Goal: Task Accomplishment & Management: Use online tool/utility

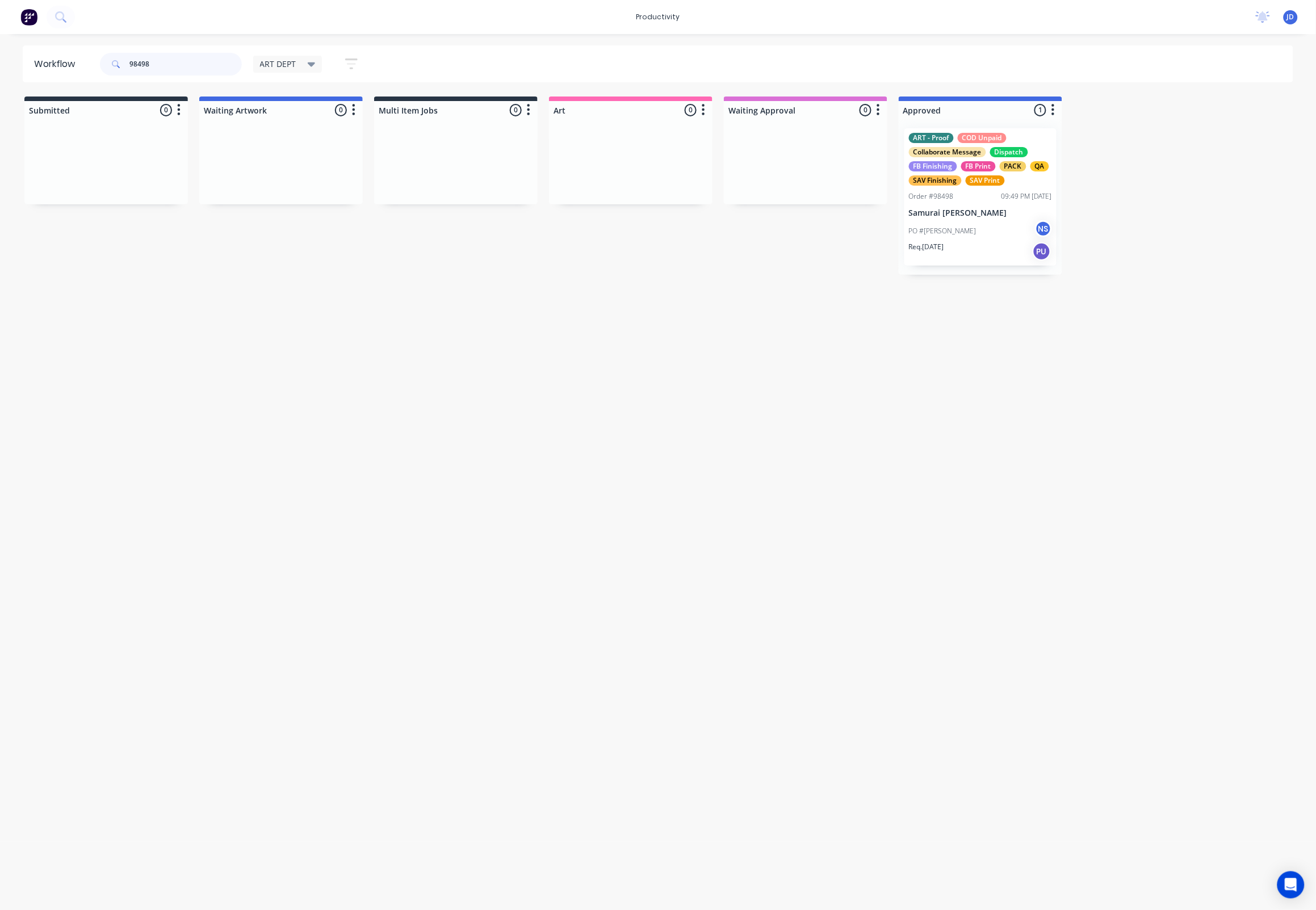
drag, startPoint x: 89, startPoint y: 55, endPoint x: 29, endPoint y: 54, distance: 60.0
click at [29, 54] on header "Workflow 98498 ART DEPT Save new view None edit ART DEPT (Default) edit Banner …" at bounding box center [658, 64] width 1271 height 37
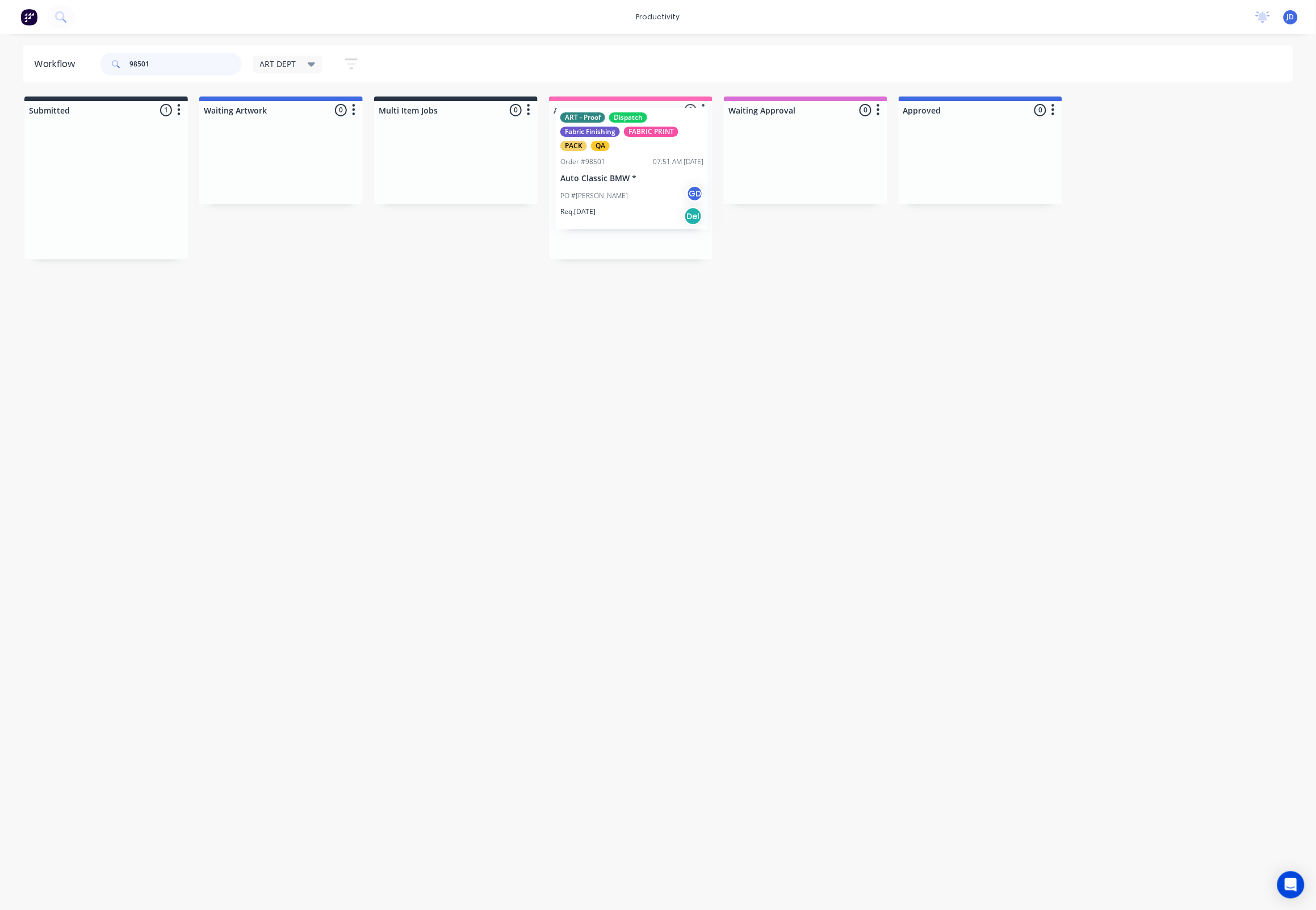
drag, startPoint x: 339, startPoint y: 194, endPoint x: 653, endPoint y: 191, distance: 314.0
click at [637, 222] on div at bounding box center [631, 190] width 164 height 140
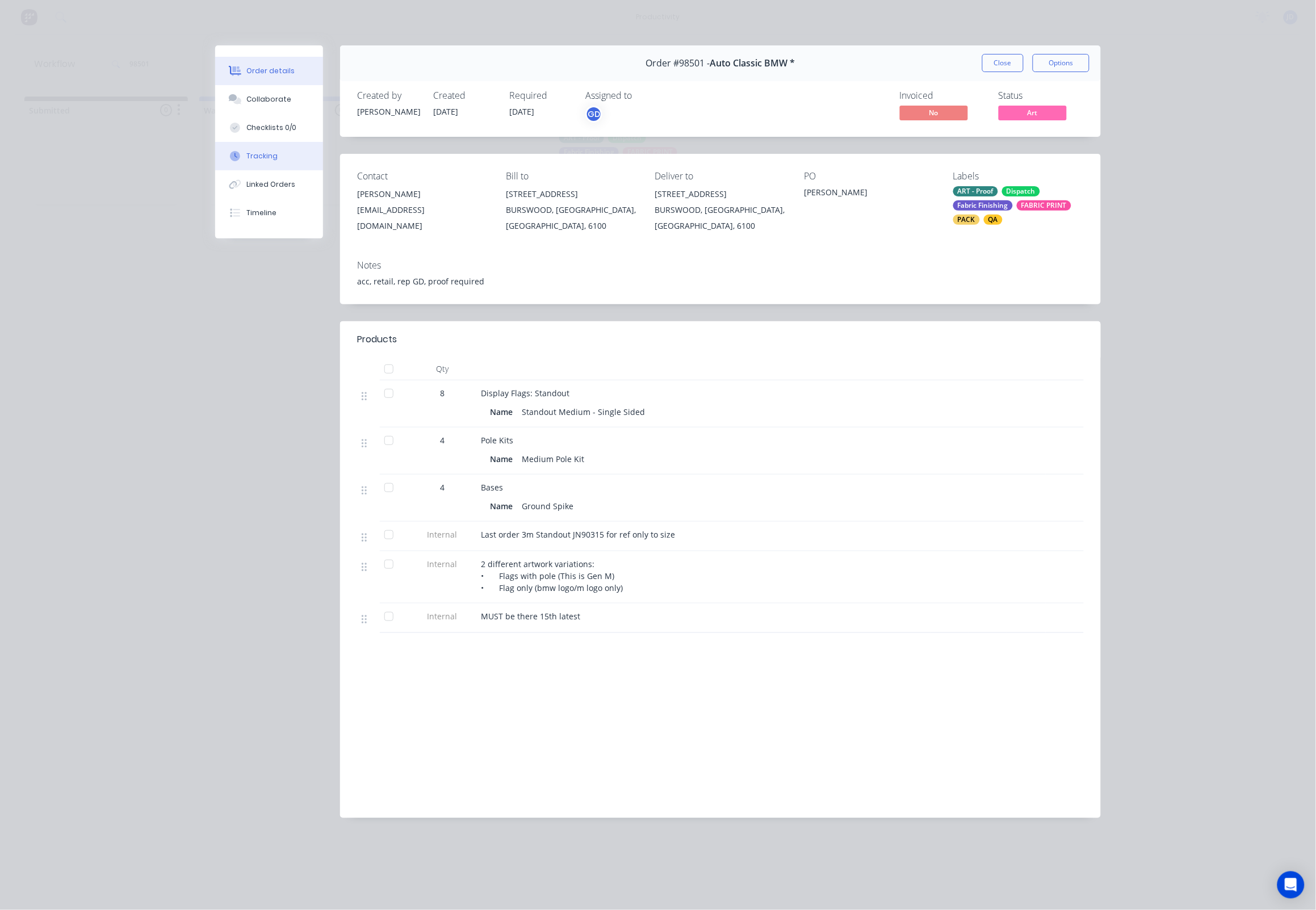
click at [240, 161] on icon at bounding box center [235, 156] width 10 height 10
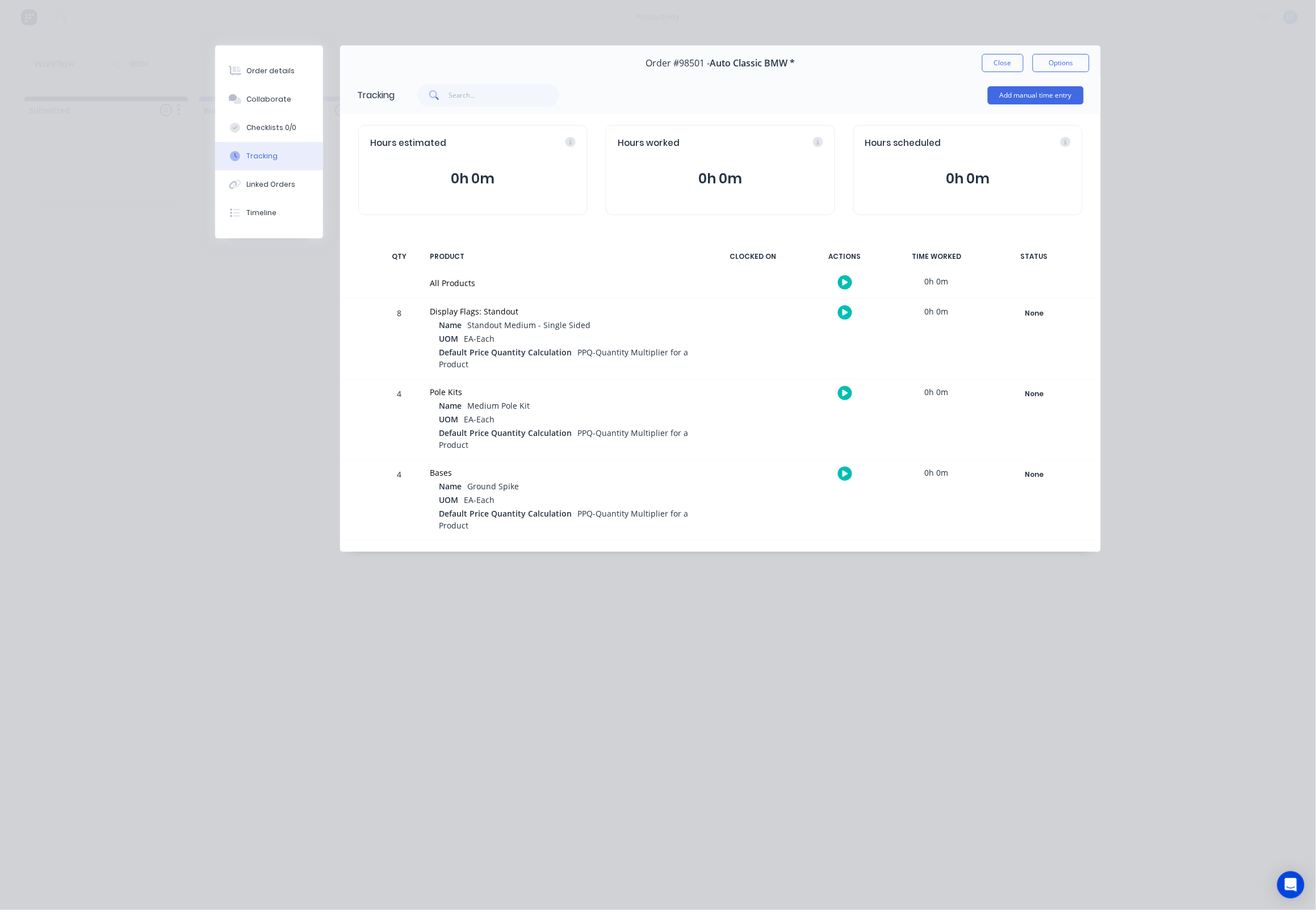
click at [843, 312] on icon "button" at bounding box center [845, 312] width 6 height 6
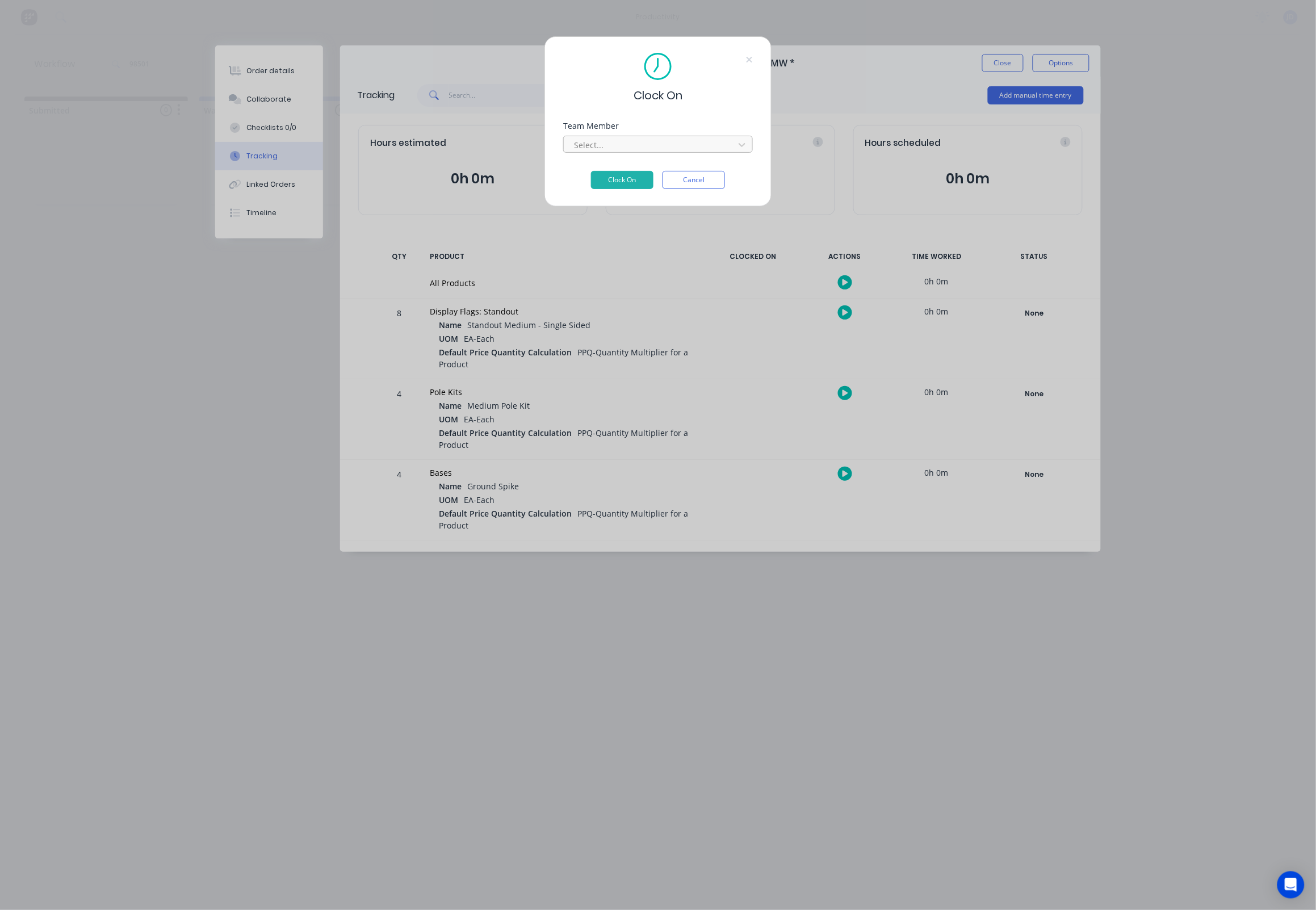
click at [587, 149] on div "Select..." at bounding box center [650, 145] width 153 height 12
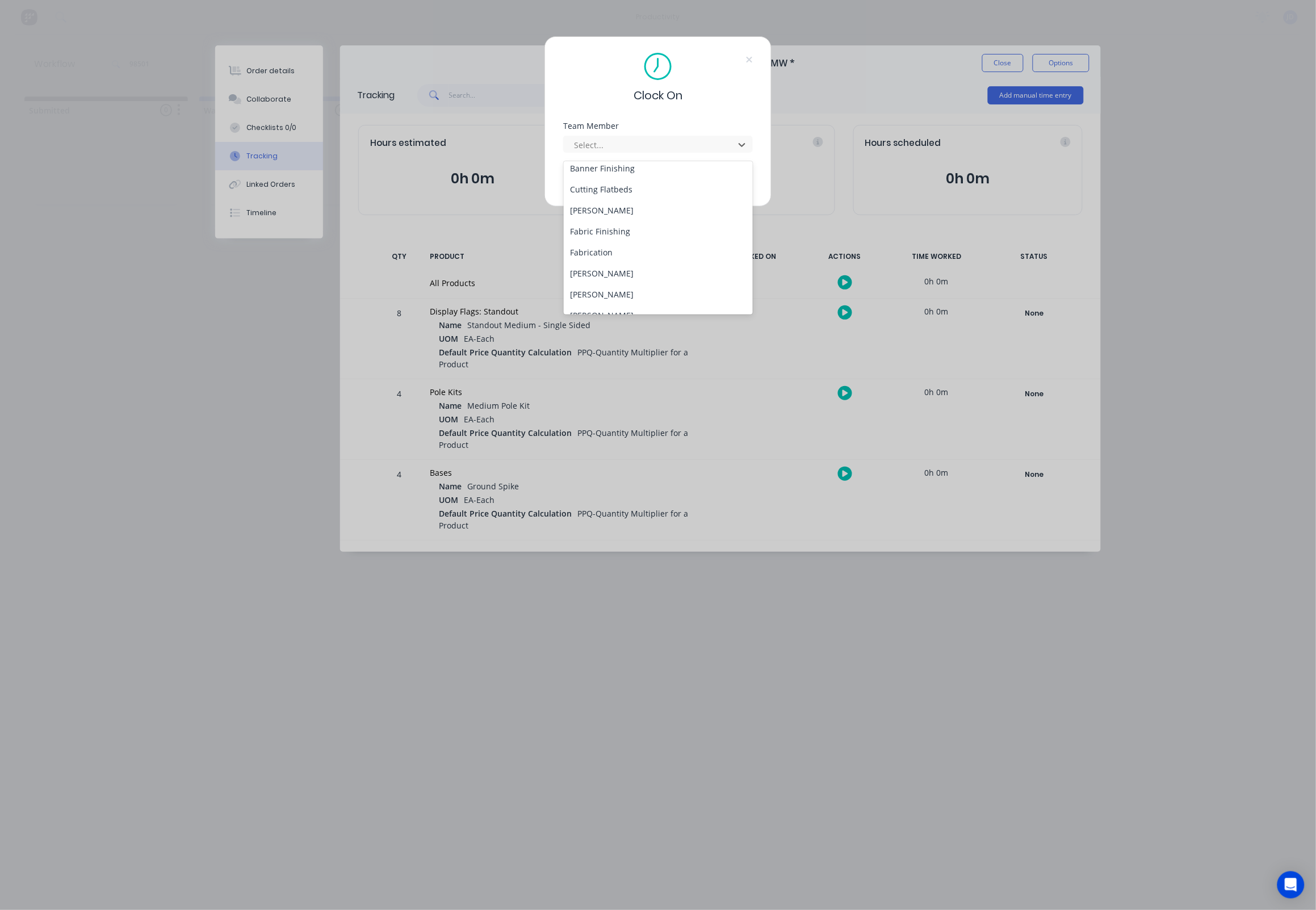
scroll to position [80, 0]
click at [586, 284] on div "[PERSON_NAME]" at bounding box center [658, 283] width 190 height 21
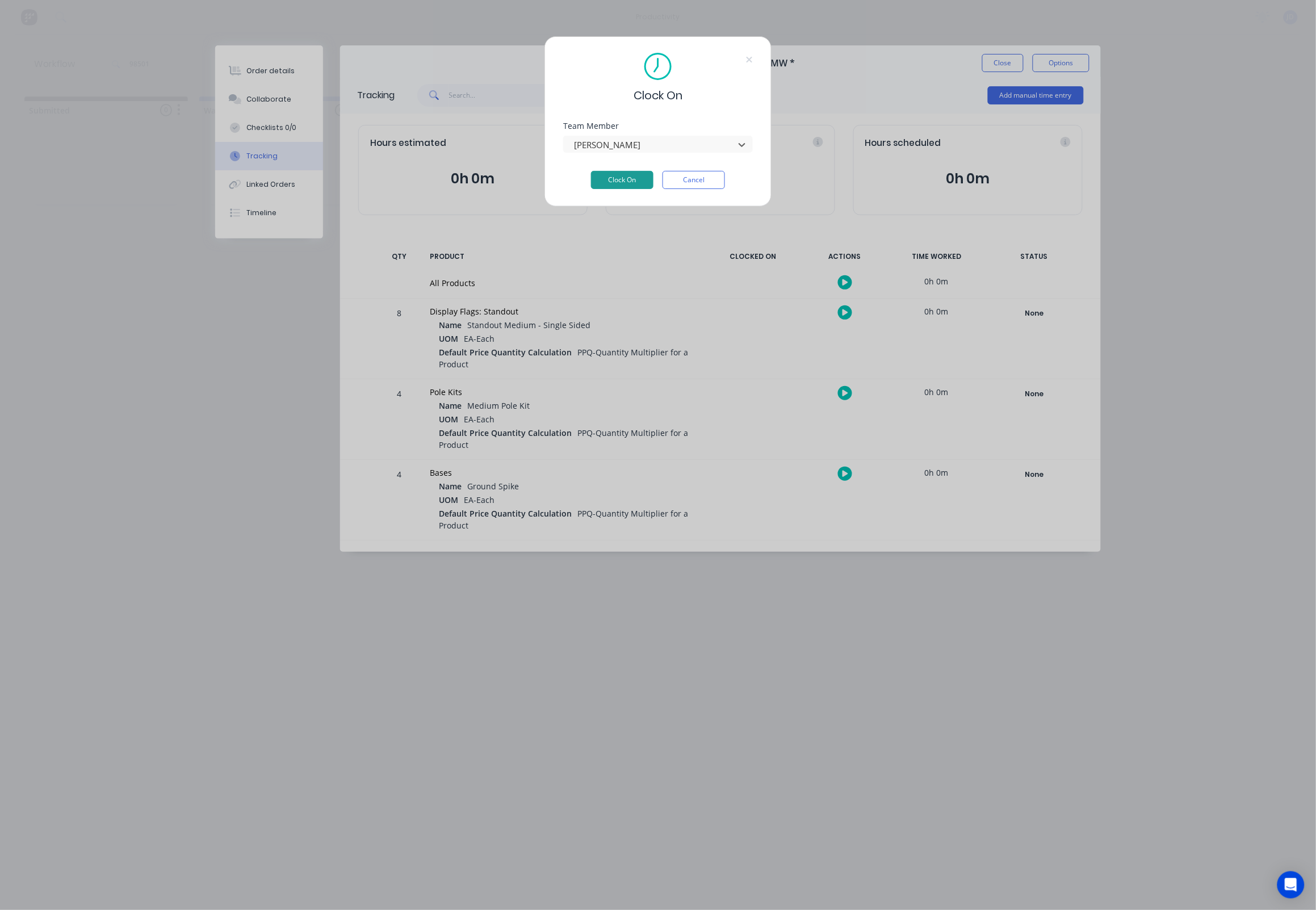
click at [608, 181] on button "Clock On" at bounding box center [622, 180] width 62 height 18
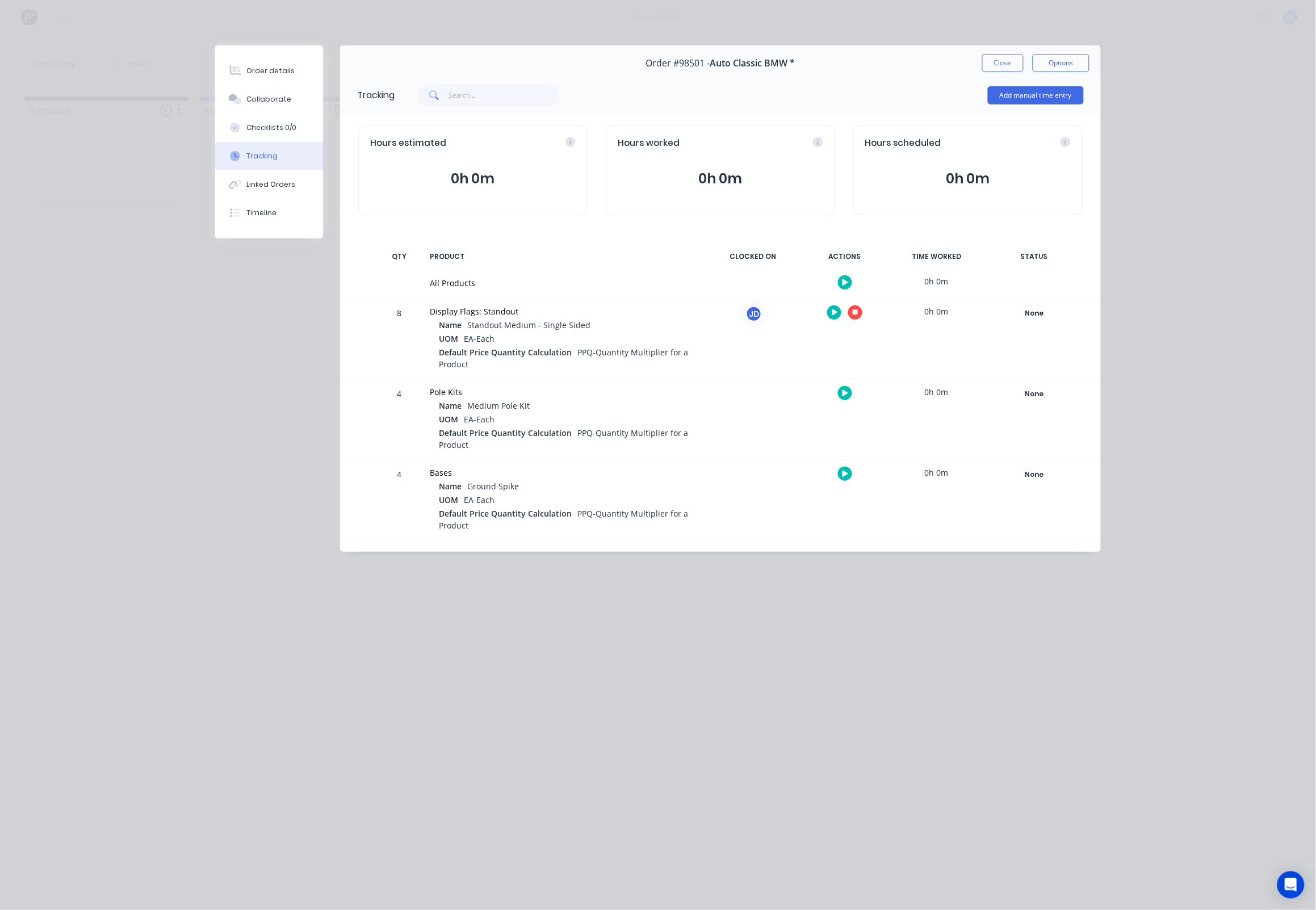
click at [853, 315] on icon "button" at bounding box center [855, 313] width 6 height 7
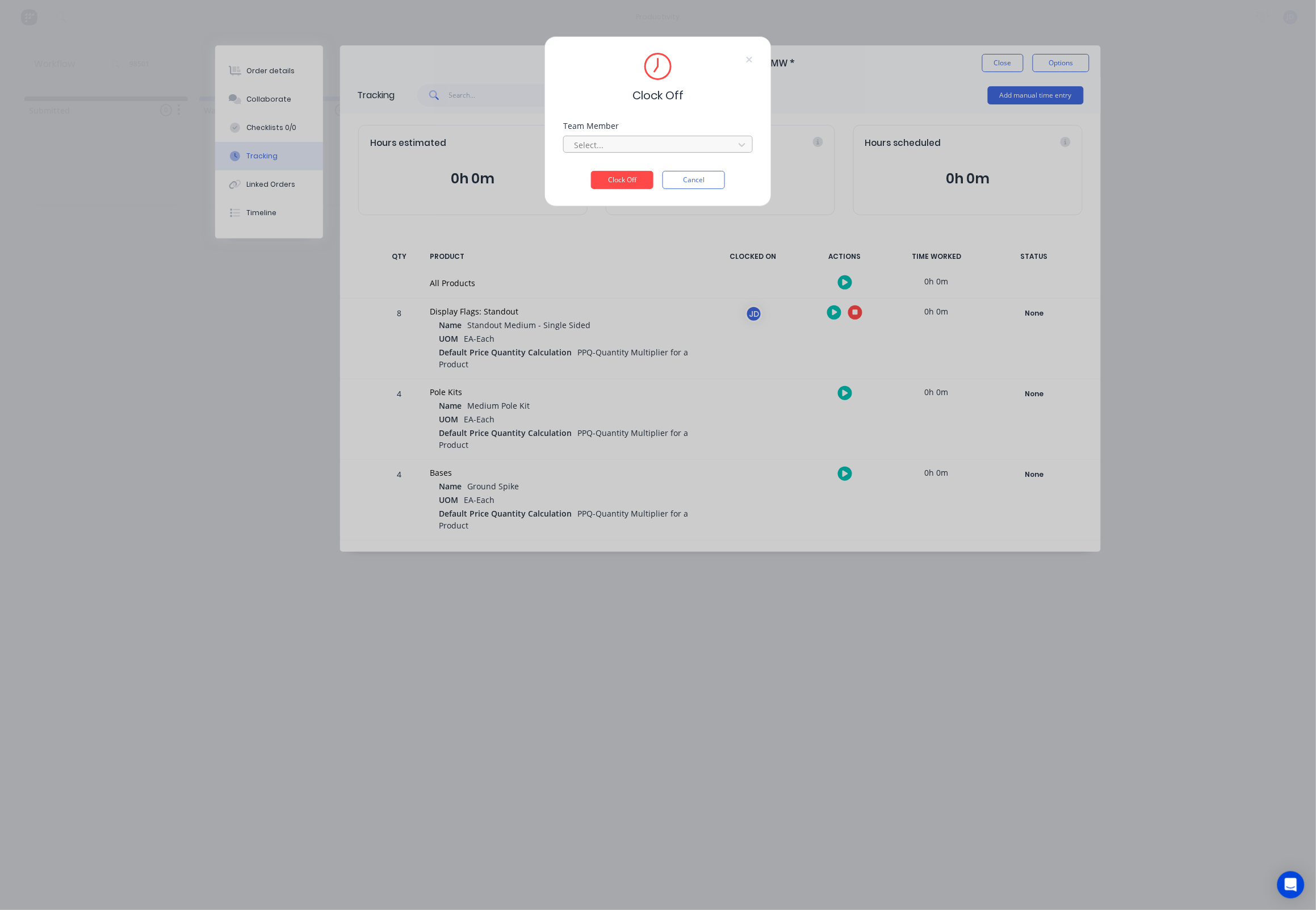
click at [621, 152] on div at bounding box center [650, 145] width 156 height 14
click at [610, 175] on div "[PERSON_NAME]" at bounding box center [658, 174] width 190 height 21
drag, startPoint x: 613, startPoint y: 190, endPoint x: 627, endPoint y: 176, distance: 19.8
click at [612, 189] on button "Clock Off" at bounding box center [622, 180] width 62 height 18
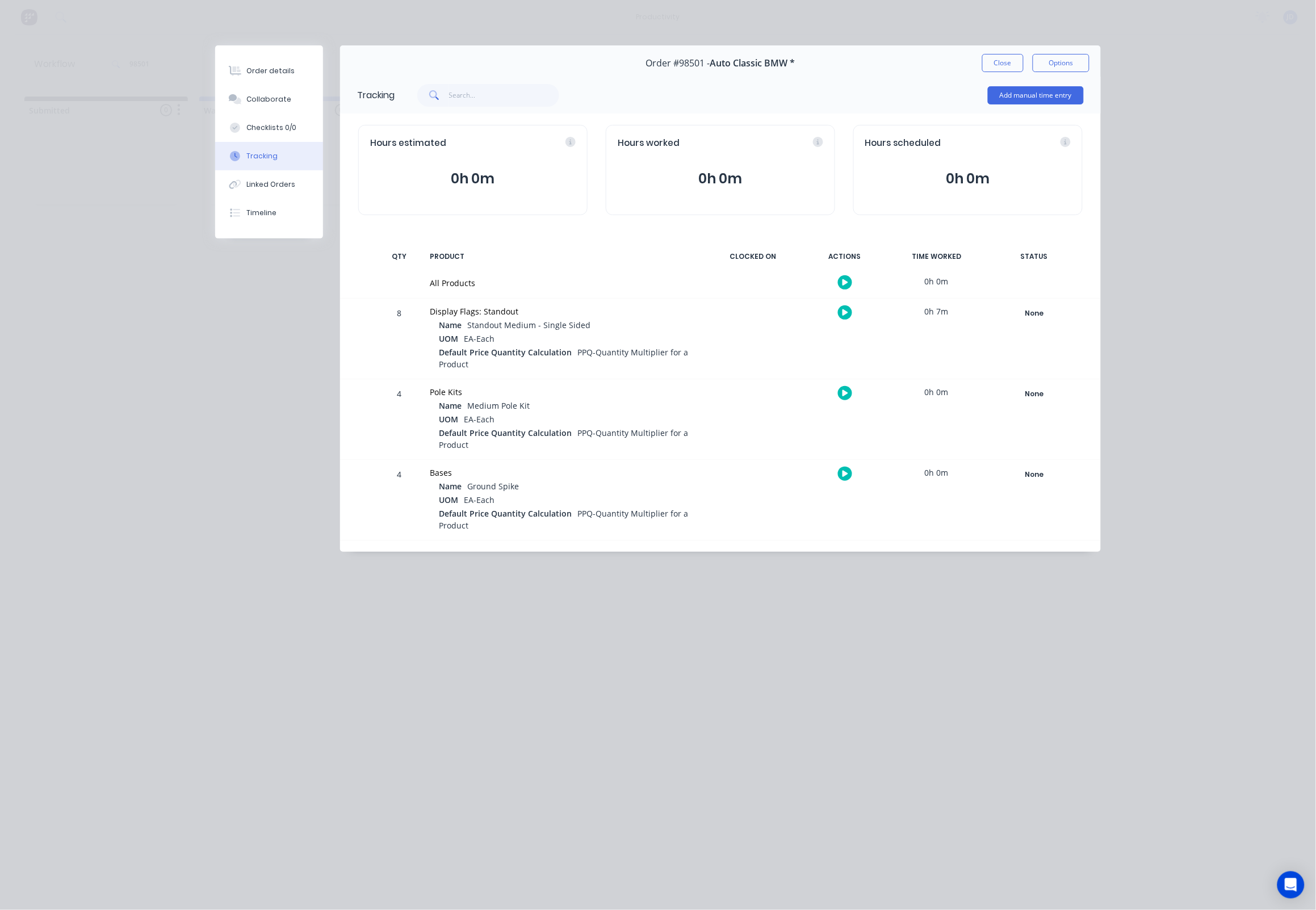
click at [993, 66] on button "Close" at bounding box center [1003, 63] width 41 height 18
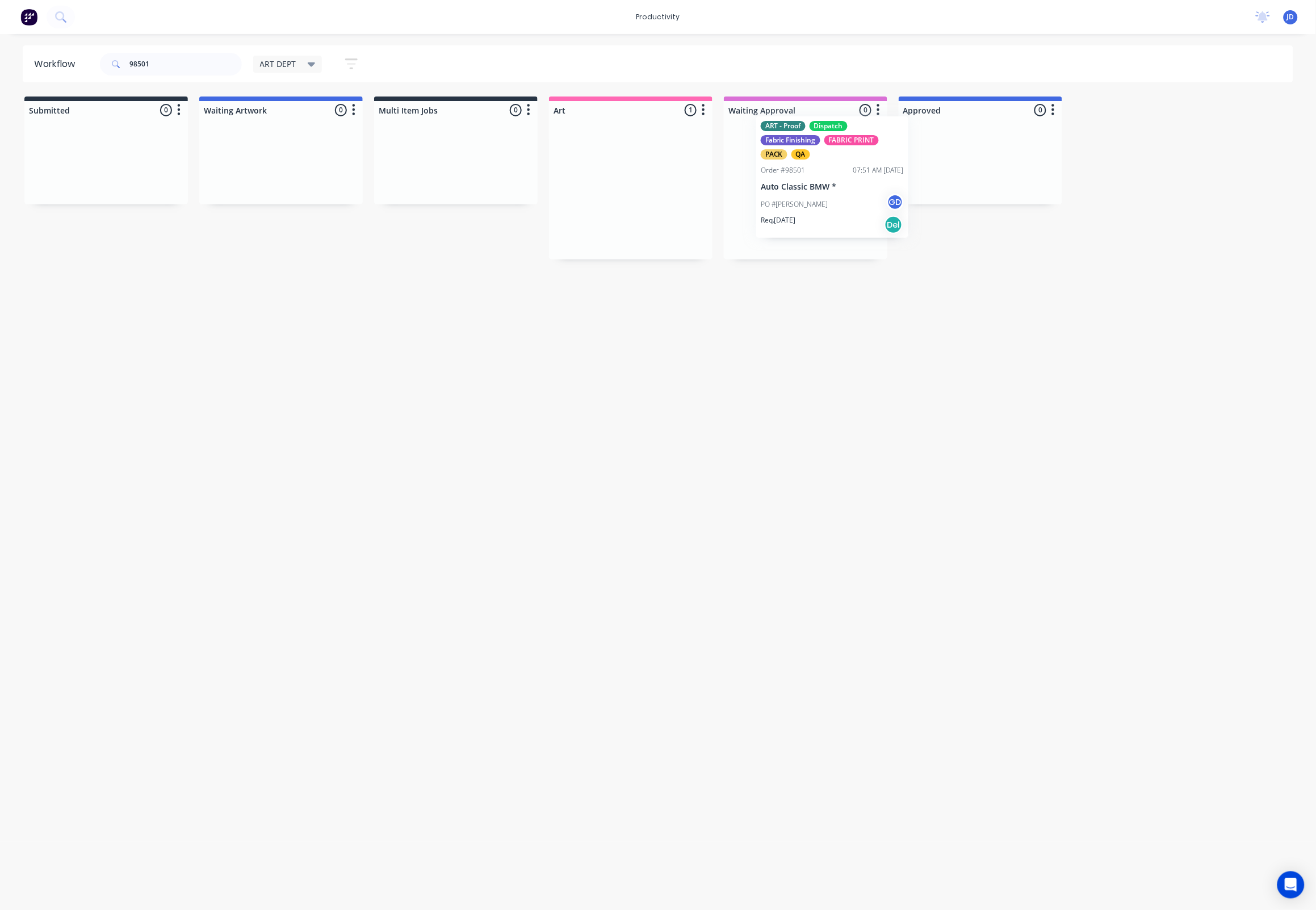
drag, startPoint x: 600, startPoint y: 164, endPoint x: 790, endPoint y: 151, distance: 190.4
drag, startPoint x: 63, startPoint y: 62, endPoint x: 54, endPoint y: 62, distance: 9.0
click at [54, 62] on header "Workflow 98501 ART DEPT Save new view None edit ART DEPT (Default) edit Banner …" at bounding box center [658, 64] width 1271 height 37
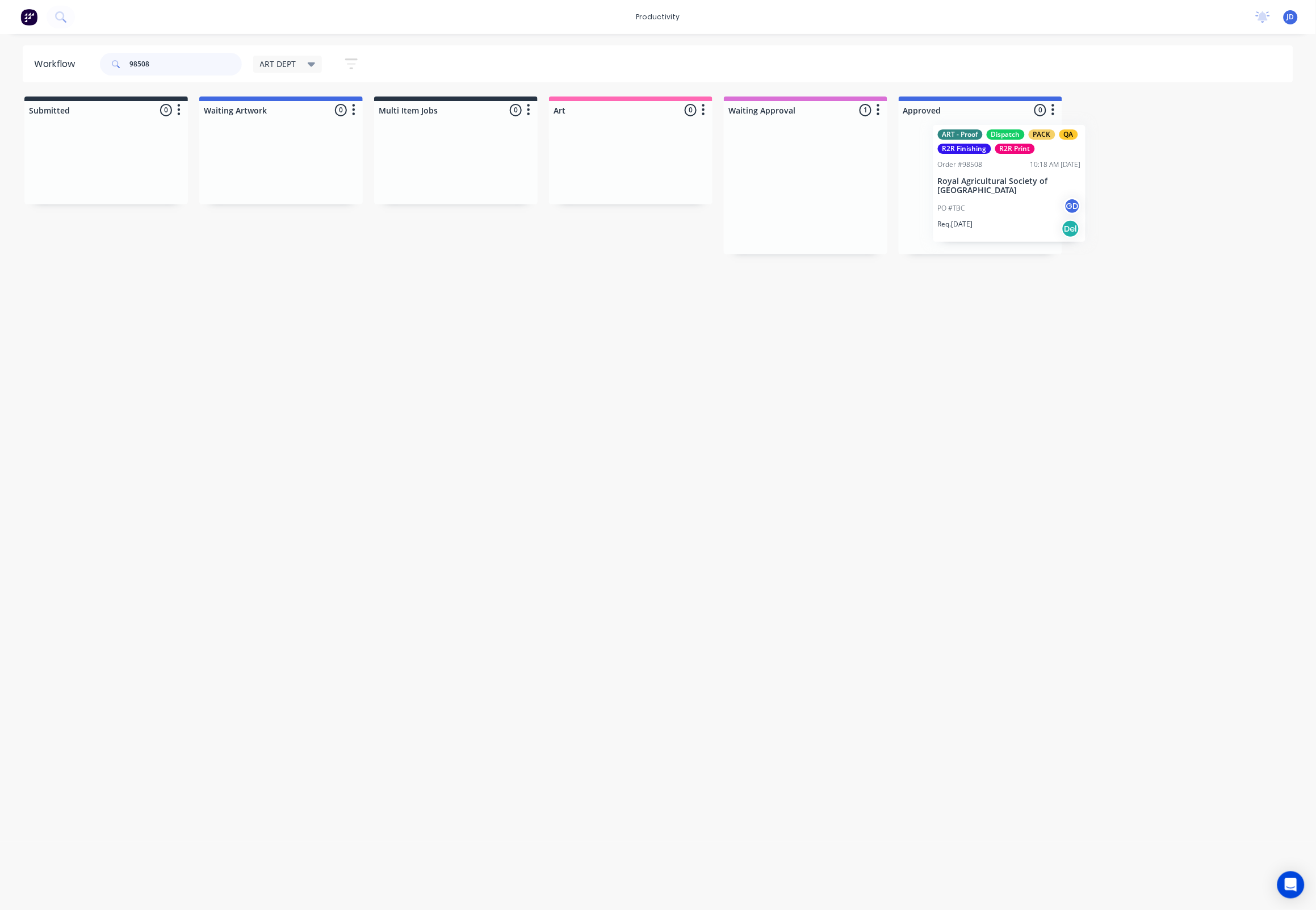
click at [985, 216] on div at bounding box center [980, 187] width 164 height 135
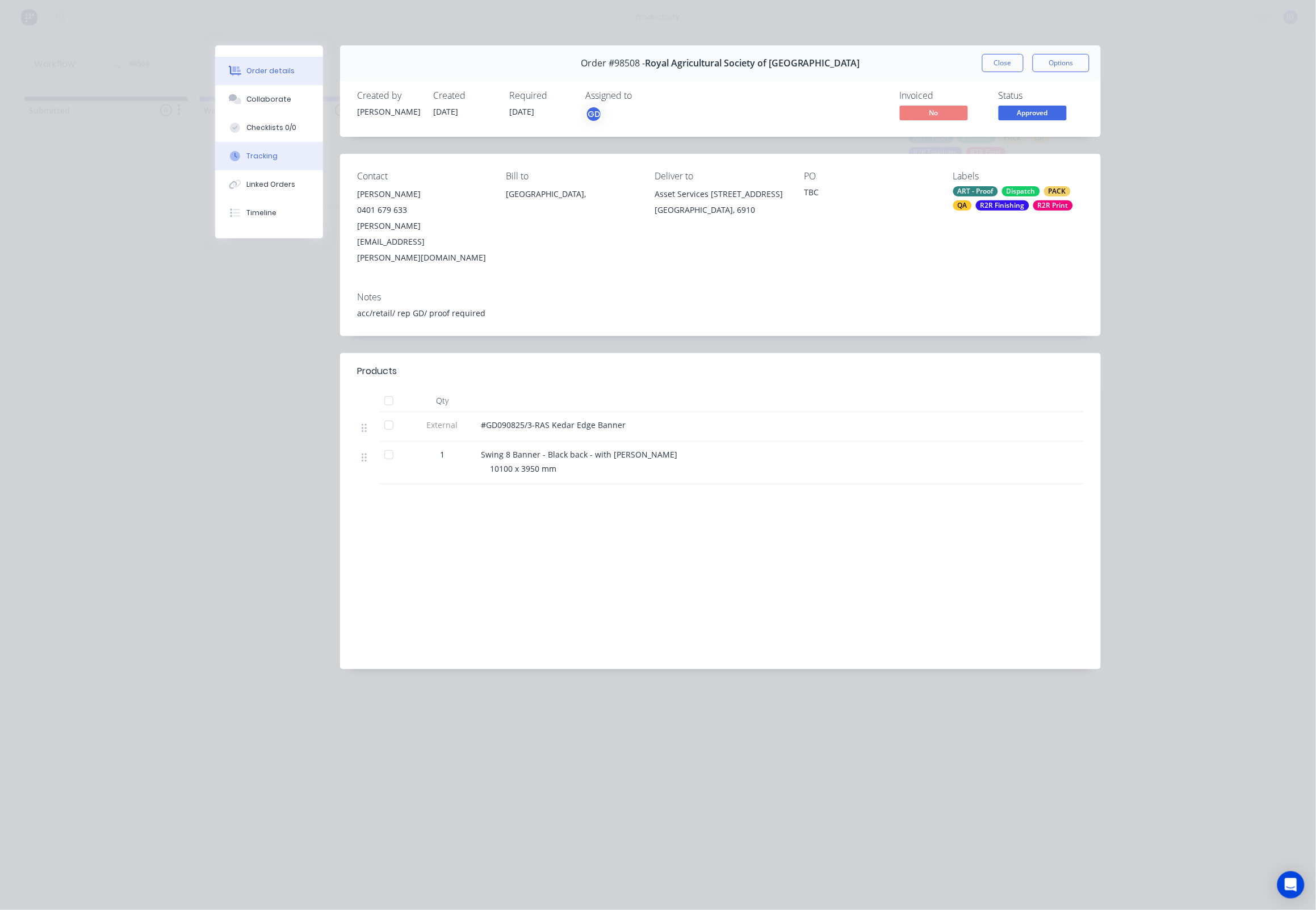
click at [249, 152] on button "Tracking" at bounding box center [268, 156] width 108 height 28
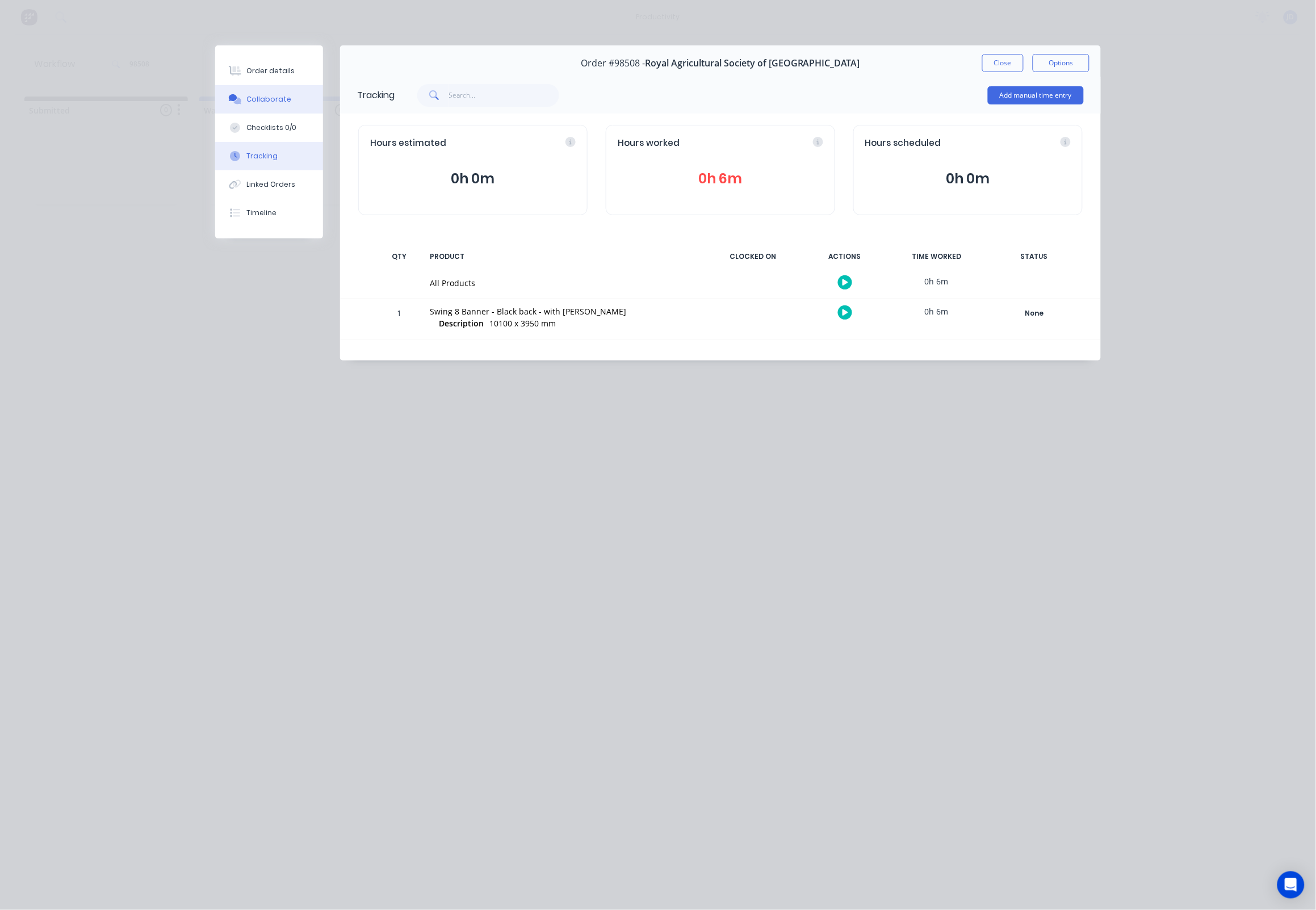
click at [258, 100] on div "Collaborate" at bounding box center [269, 99] width 45 height 10
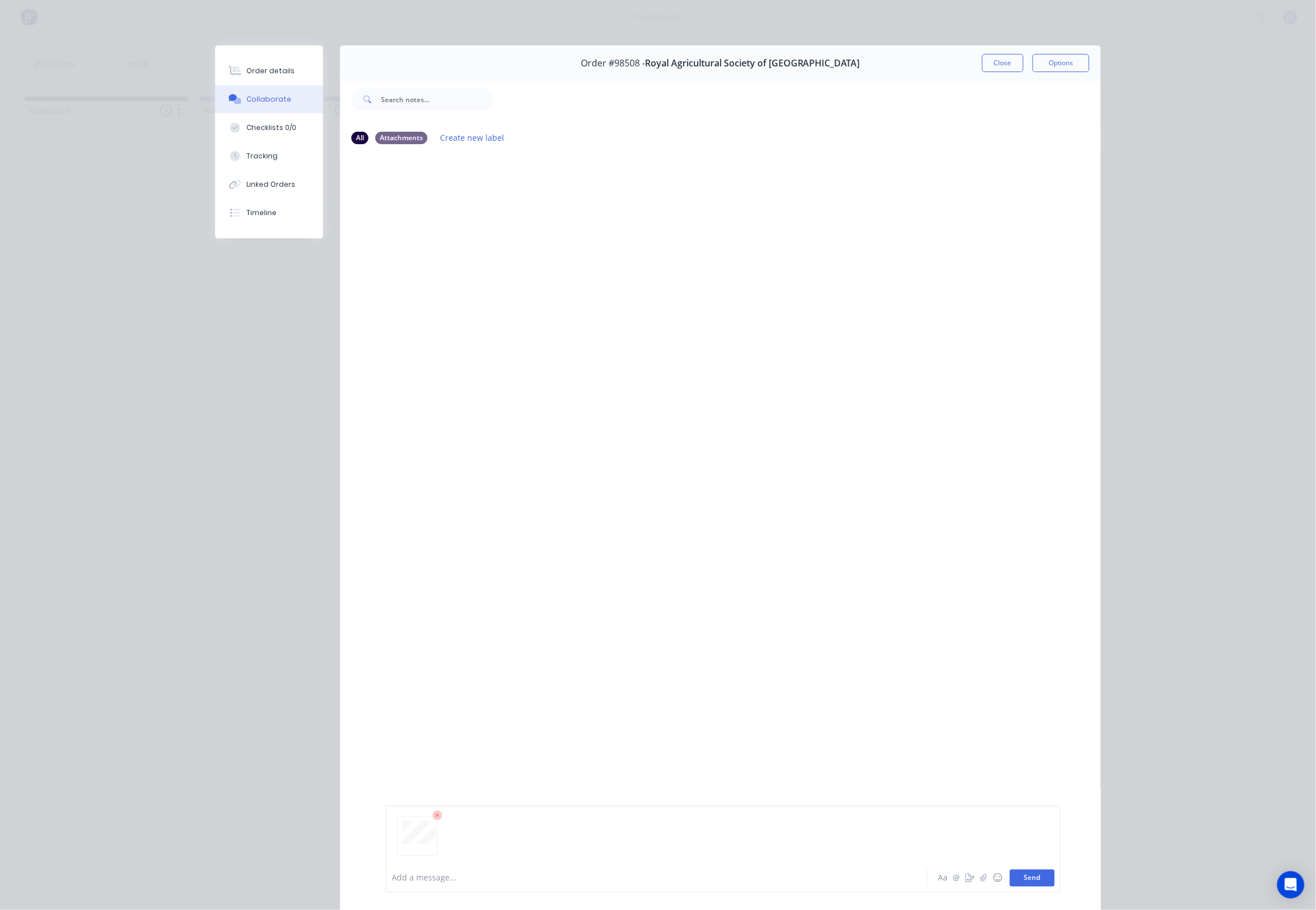
click at [1023, 876] on button "Send" at bounding box center [1032, 878] width 45 height 17
click at [997, 60] on button "Close" at bounding box center [1003, 63] width 41 height 18
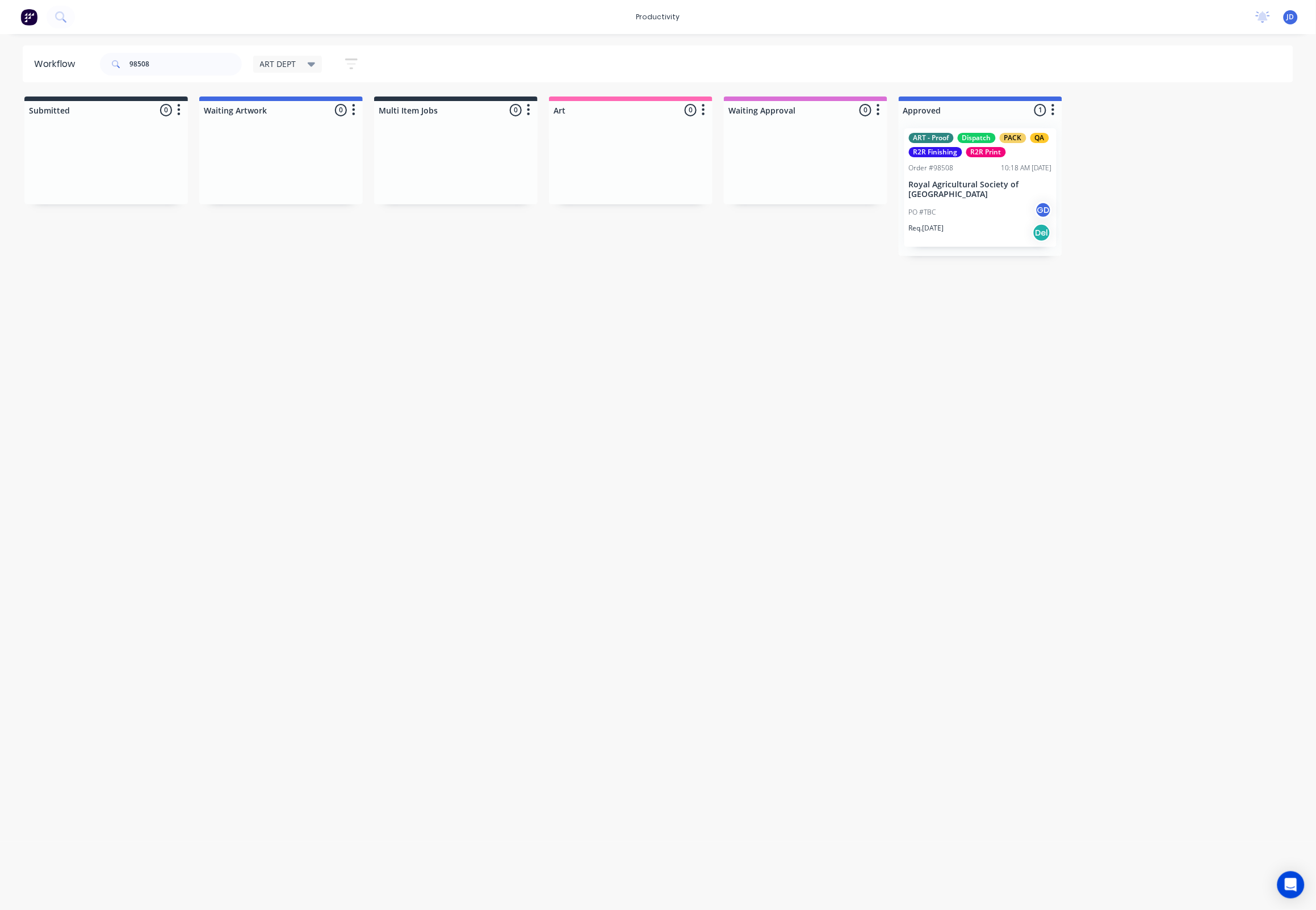
click at [817, 310] on div "Workflow 98508 ART DEPT Save new view None edit ART DEPT (Default) edit Banner …" at bounding box center [658, 466] width 1316 height 842
drag, startPoint x: 153, startPoint y: 60, endPoint x: 118, endPoint y: 59, distance: 35.0
click at [118, 59] on div "98508" at bounding box center [171, 64] width 142 height 23
type input "98511"
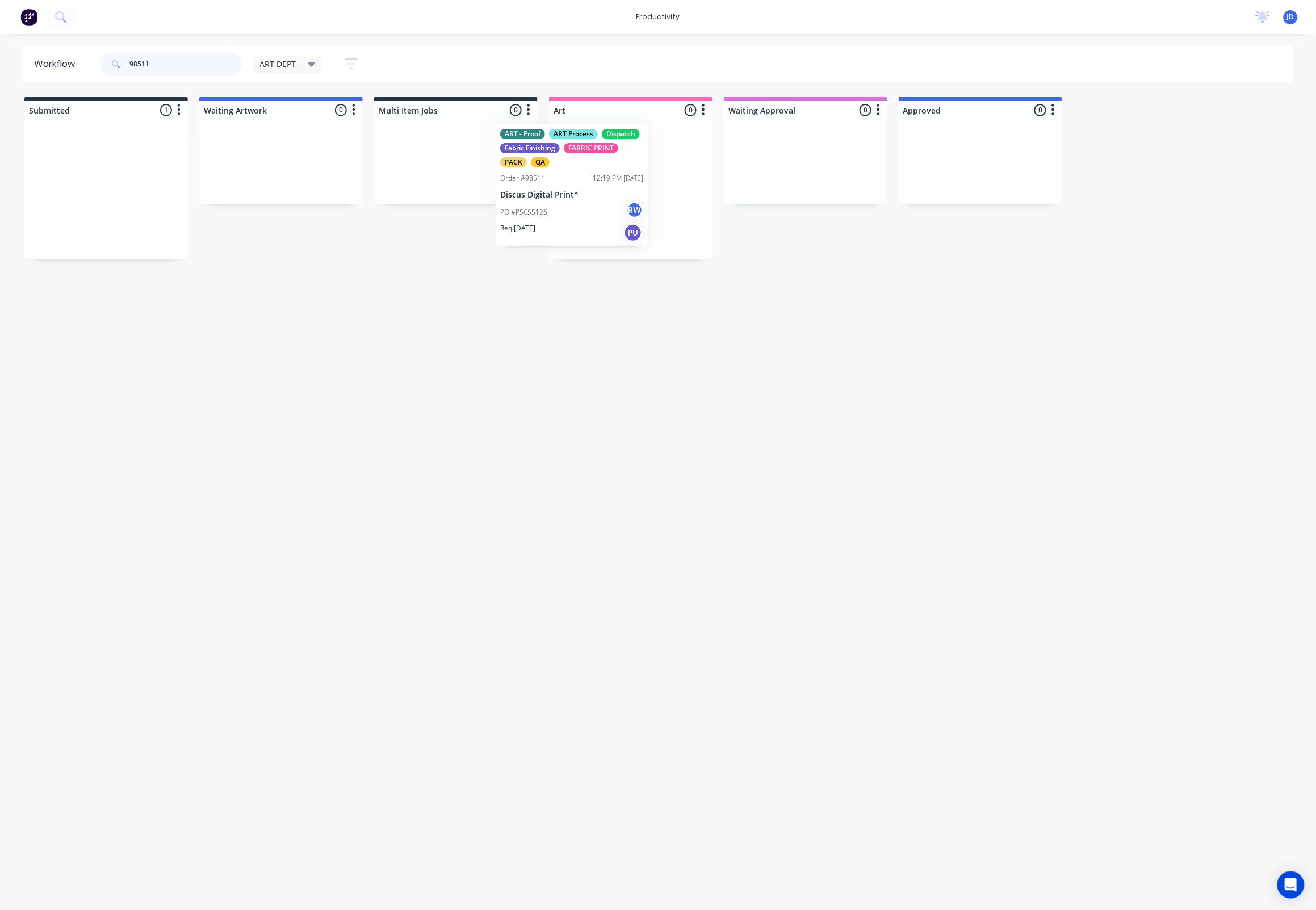
drag, startPoint x: 127, startPoint y: 181, endPoint x: 619, endPoint y: 172, distance: 492.1
click at [629, 211] on div "PO #PSCS5126 RW" at bounding box center [631, 217] width 143 height 22
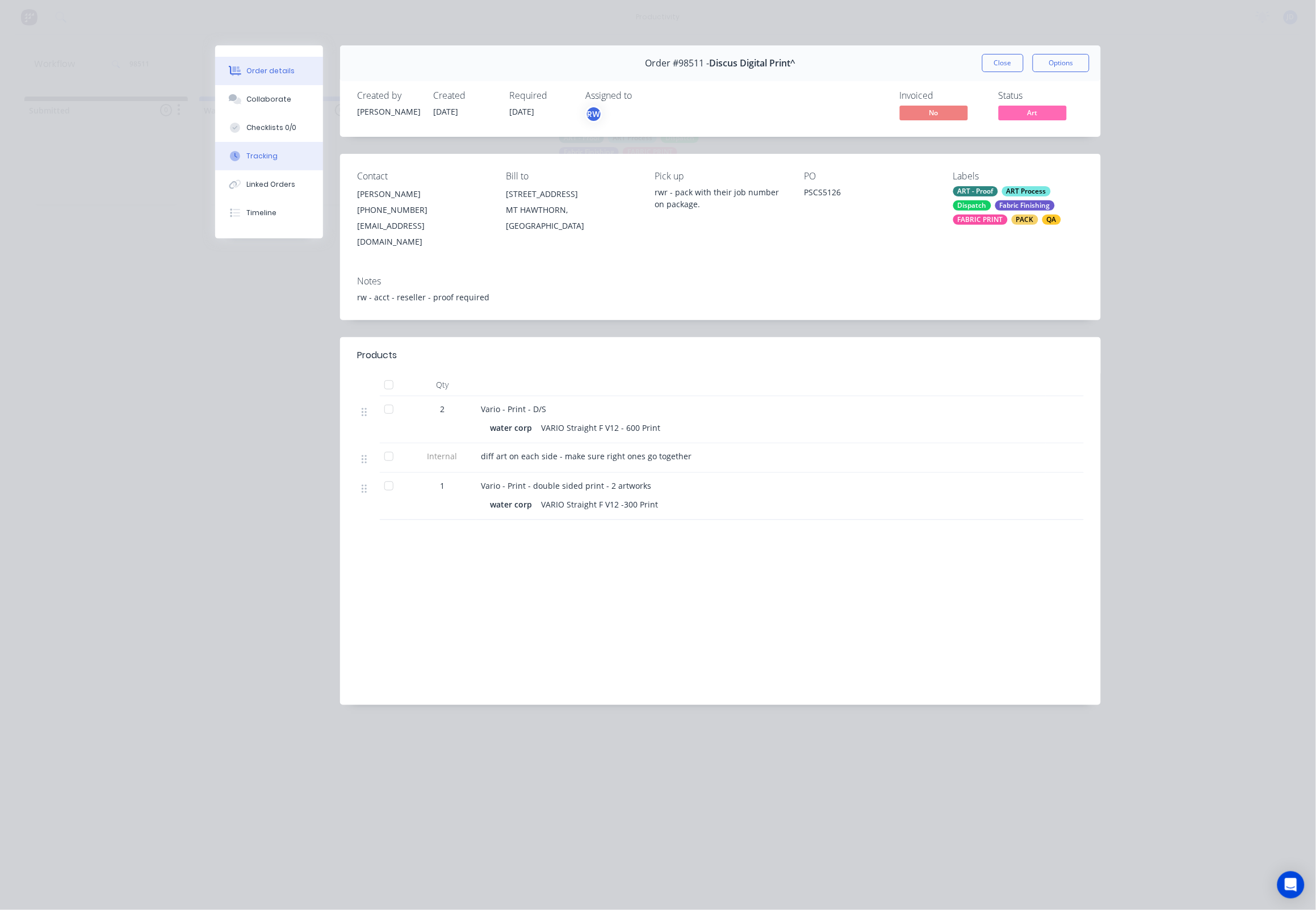
click at [278, 163] on button "Tracking" at bounding box center [268, 156] width 108 height 28
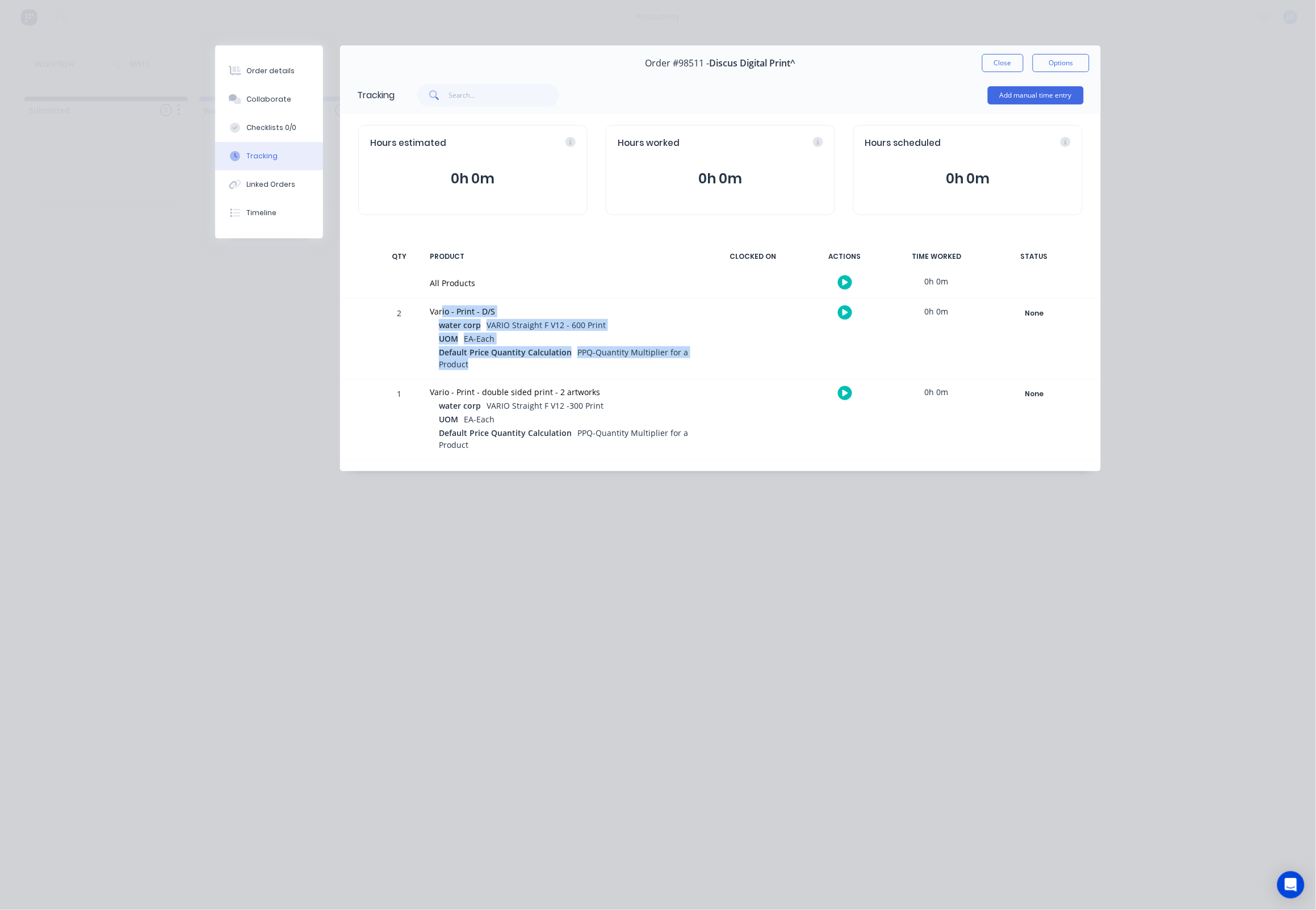
drag, startPoint x: 506, startPoint y: 358, endPoint x: 438, endPoint y: 305, distance: 86.2
click at [440, 307] on div "Vario - Print - D/S water corp VARIO Straight F V12 - 600 Print UOM EA-Each Def…" at bounding box center [563, 339] width 280 height 80
drag, startPoint x: 1291, startPoint y: 436, endPoint x: 631, endPoint y: 361, distance: 664.2
click at [669, 338] on div "UOM EA-Each" at bounding box center [568, 339] width 258 height 14
drag, startPoint x: 539, startPoint y: 381, endPoint x: 474, endPoint y: 355, distance: 70.0
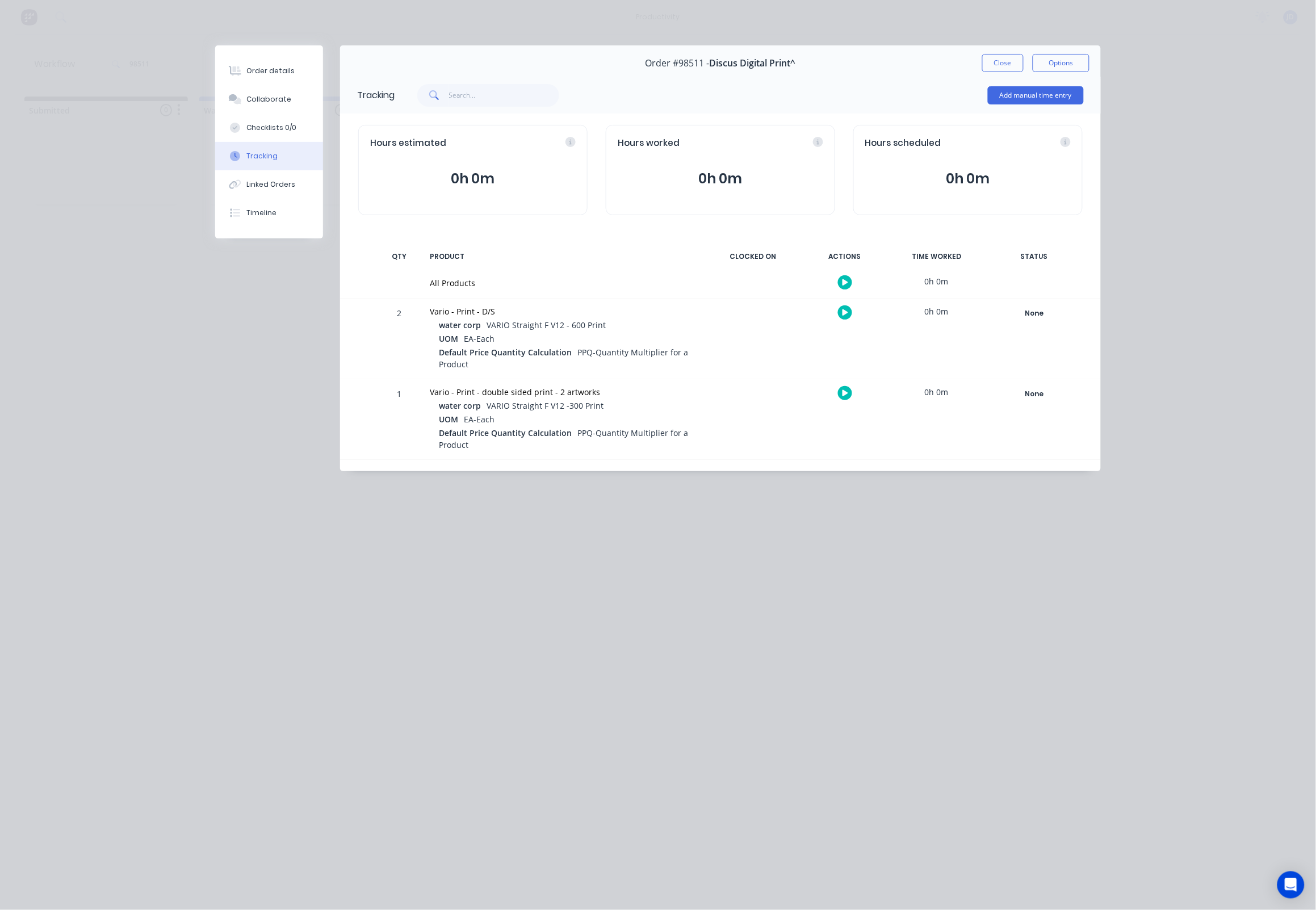
click at [535, 379] on div "Vario - Print - double sided print - 2 artworks water corp VARIO Straight F V12…" at bounding box center [563, 419] width 280 height 80
drag, startPoint x: 464, startPoint y: 360, endPoint x: 427, endPoint y: 312, distance: 60.6
click at [421, 312] on div "2 Vario - Print - D/S water corp VARIO Straight F V12 - 600 Print UOM EA-Each D…" at bounding box center [720, 339] width 761 height 80
click at [429, 312] on div "Vario - Print - D/S water corp VARIO Straight F V12 - 600 Print UOM EA-Each Def…" at bounding box center [563, 339] width 280 height 80
drag, startPoint x: 438, startPoint y: 316, endPoint x: 483, endPoint y: 364, distance: 65.8
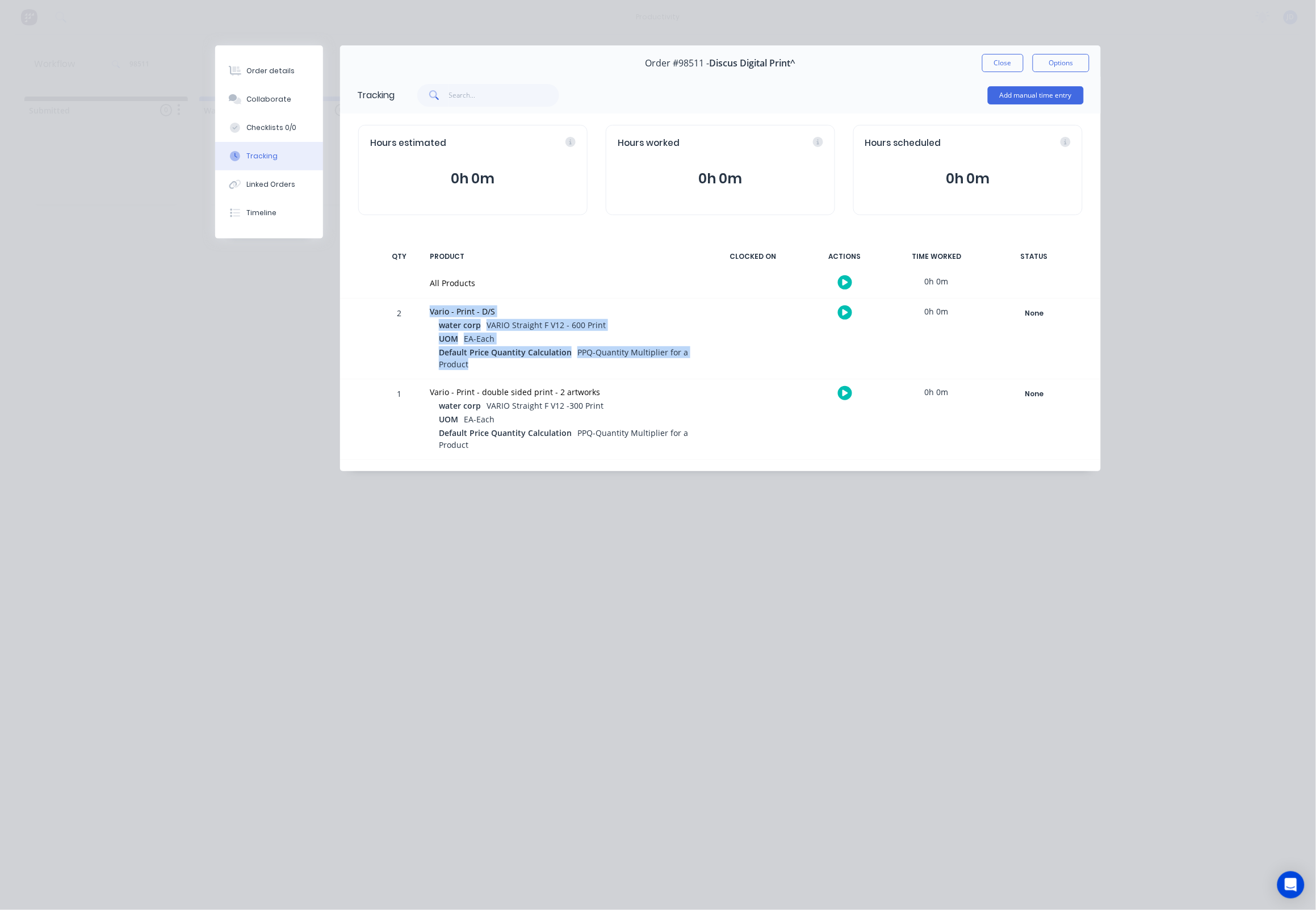
click at [498, 366] on div "Vario - Print - D/S water corp VARIO Straight F V12 - 600 Print UOM EA-Each Def…" at bounding box center [563, 339] width 280 height 80
drag, startPoint x: 467, startPoint y: 363, endPoint x: 475, endPoint y: 365, distance: 8.2
click at [467, 363] on span "PPQ-Quantity Multiplier for a Product" at bounding box center [563, 358] width 249 height 23
drag, startPoint x: 479, startPoint y: 366, endPoint x: 424, endPoint y: 293, distance: 91.4
click at [424, 293] on div "Tracking Add manual time entry Hours estimated 0h 0m Hours worked 0h 0m Hours s…" at bounding box center [720, 273] width 761 height 395
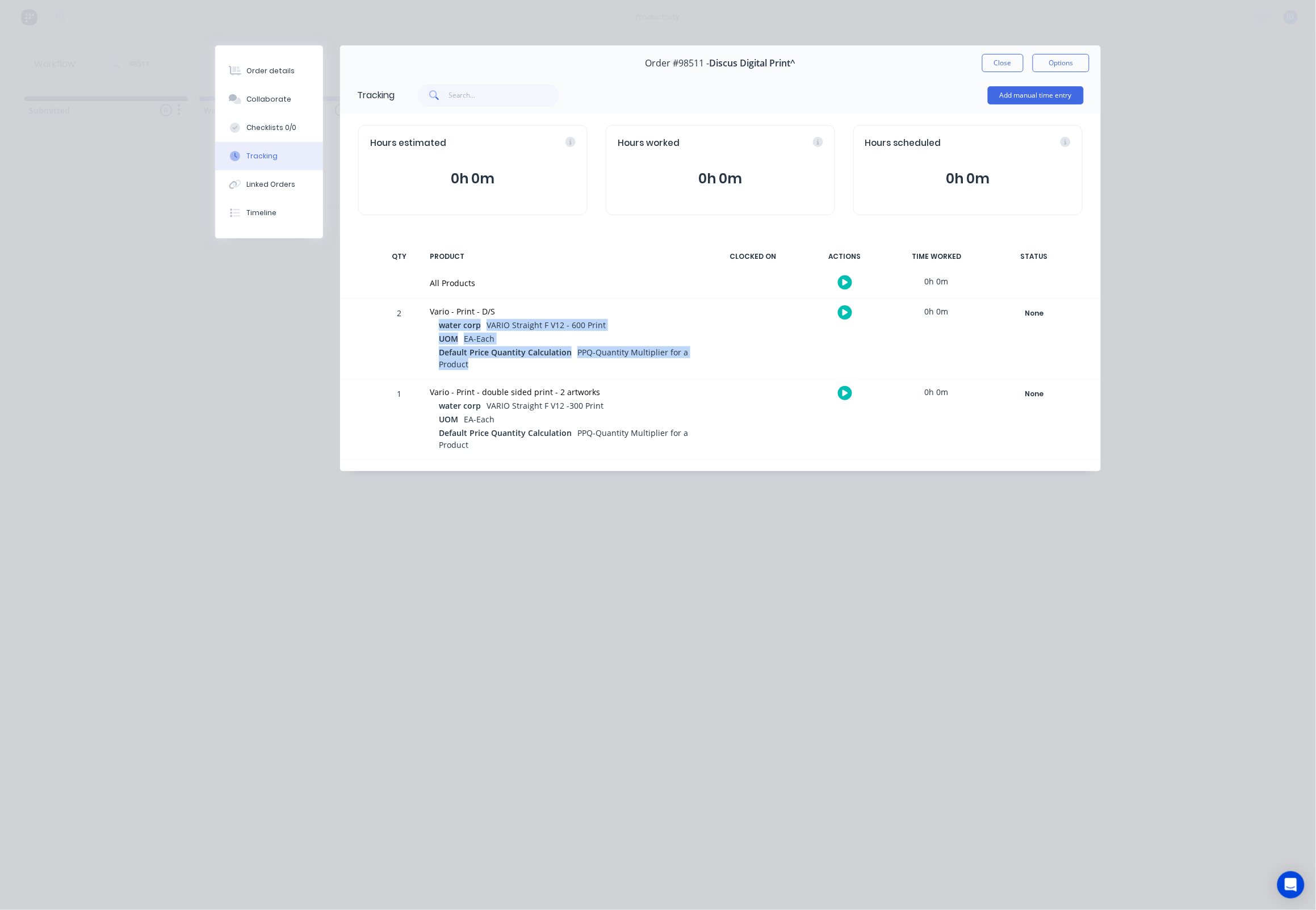
click at [434, 318] on div at bounding box center [563, 318] width 267 height 2
drag, startPoint x: 433, startPoint y: 316, endPoint x: 476, endPoint y: 364, distance: 64.4
click at [476, 364] on div "Vario - Print - D/S water corp VARIO Straight F V12 - 600 Print UOM EA-Each Def…" at bounding box center [563, 339] width 280 height 80
click at [476, 364] on div "Default Price Quantity Calculation PPQ-Quantity Multiplier for a Product" at bounding box center [568, 358] width 258 height 25
click at [846, 312] on icon "button" at bounding box center [845, 312] width 6 height 6
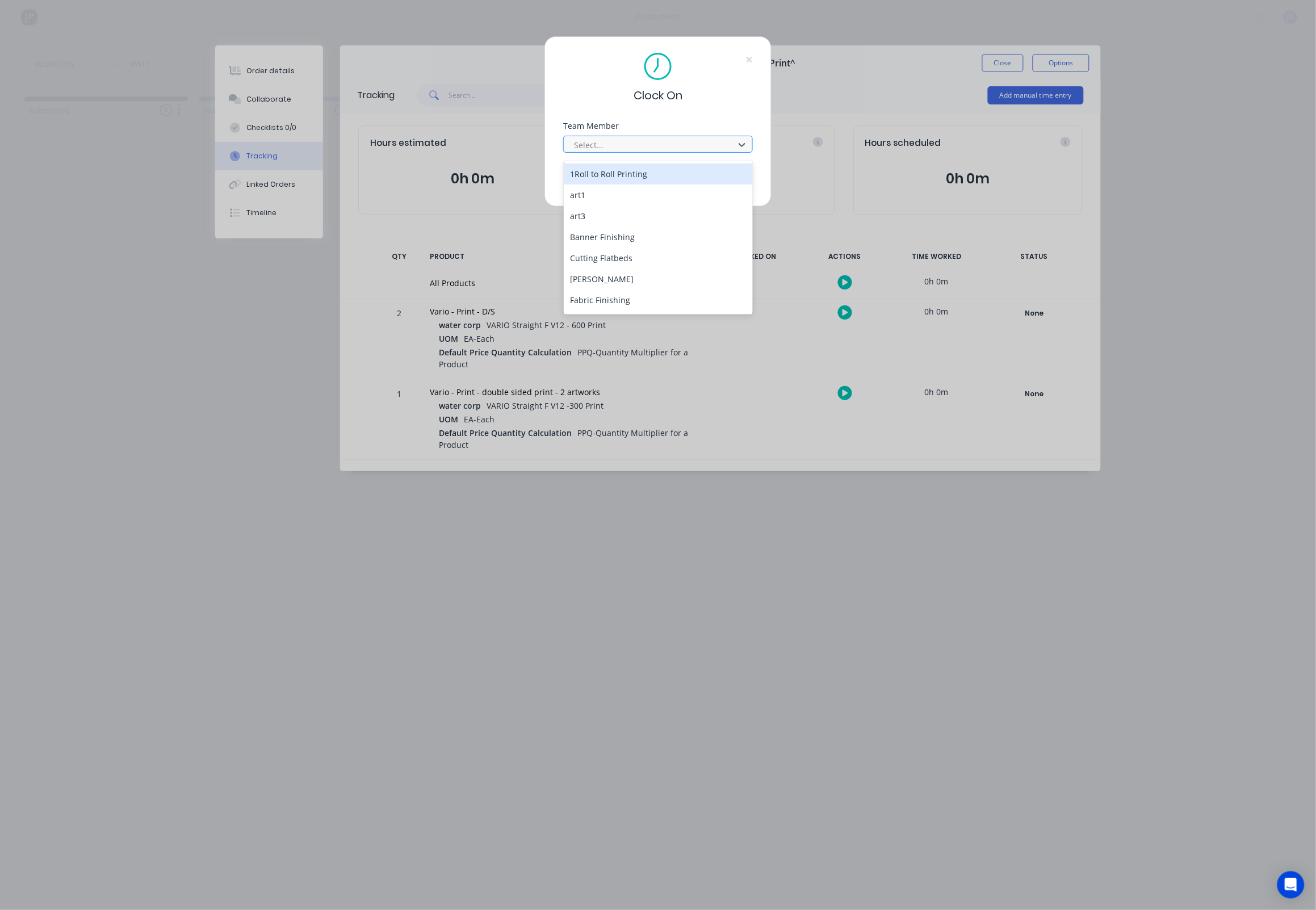
click at [620, 152] on div at bounding box center [650, 145] width 156 height 14
click at [592, 280] on div "[PERSON_NAME]" at bounding box center [658, 289] width 190 height 21
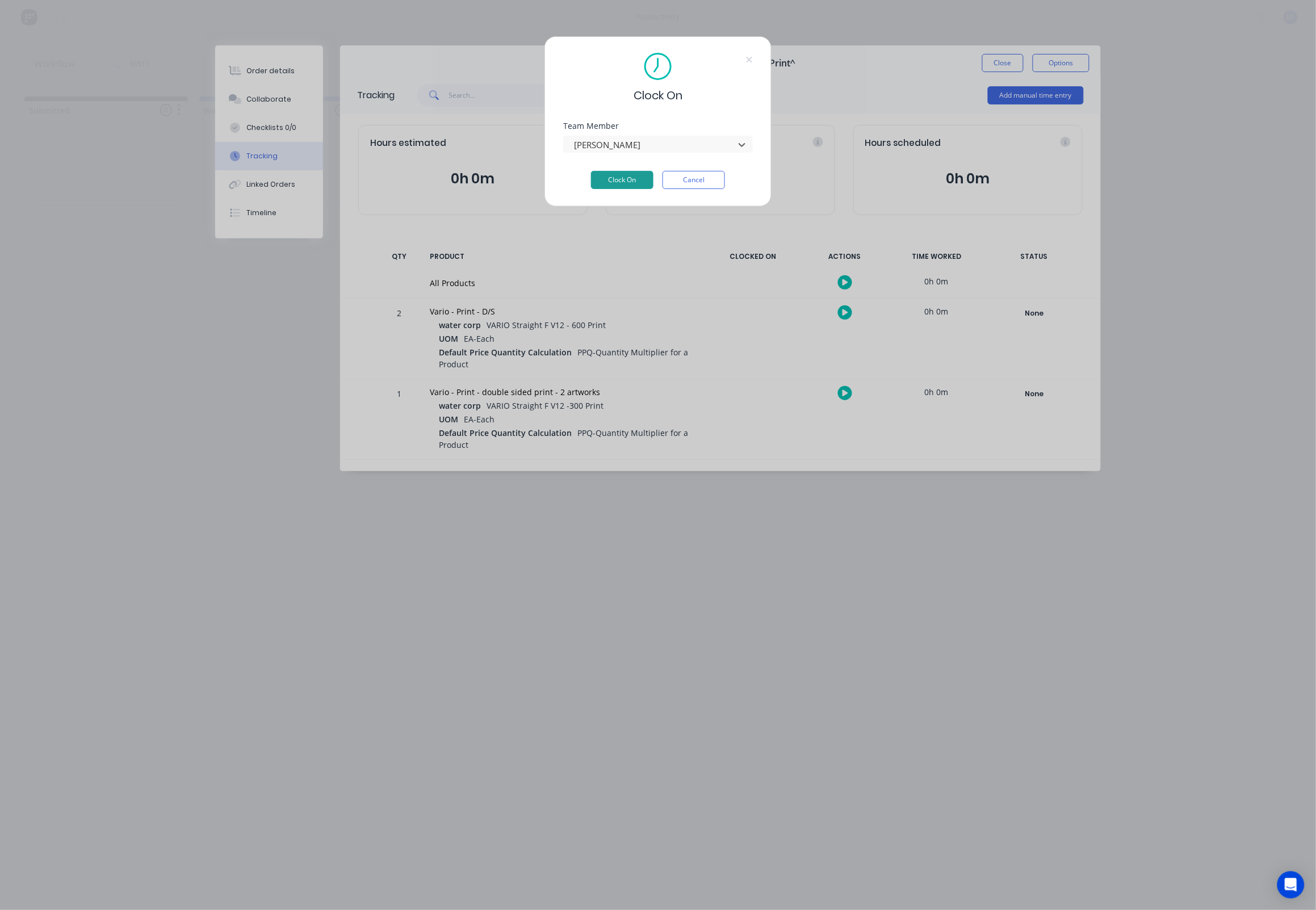
click at [620, 183] on button "Clock On" at bounding box center [622, 180] width 62 height 18
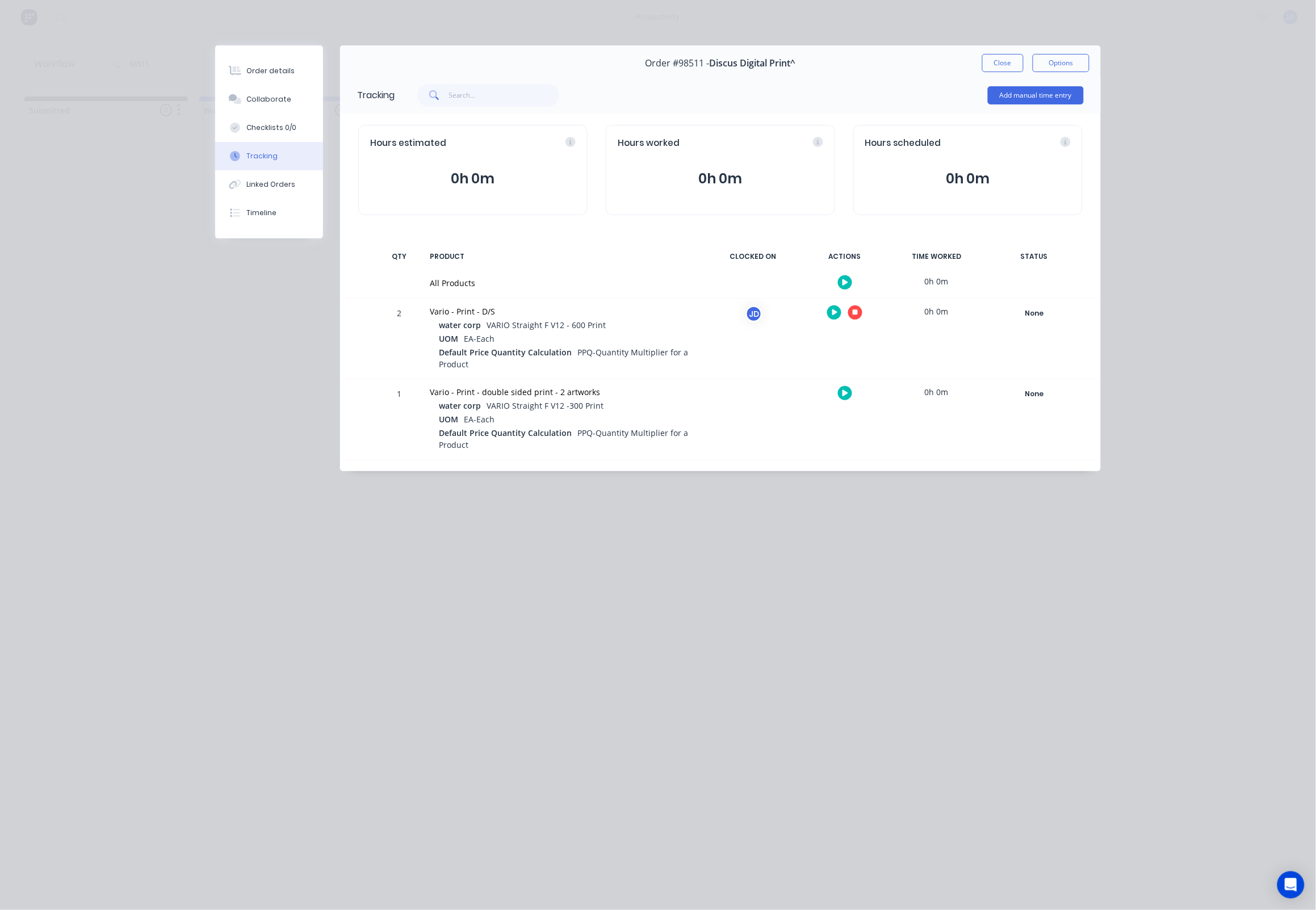
click at [853, 316] on icon "button" at bounding box center [855, 313] width 6 height 7
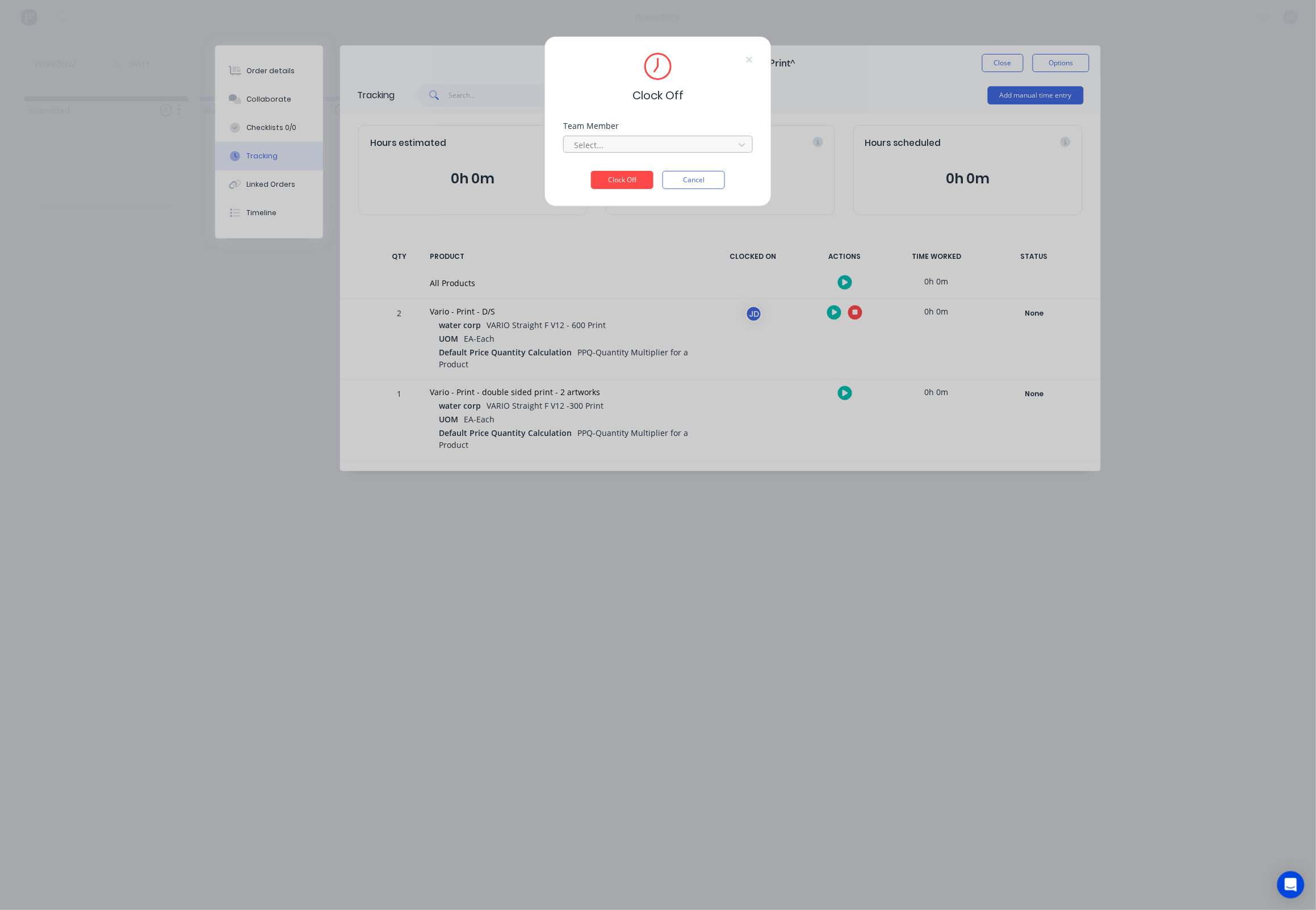
click at [573, 150] on input "text" at bounding box center [574, 145] width 2 height 12
click at [584, 171] on div "[PERSON_NAME]" at bounding box center [658, 174] width 190 height 21
click at [620, 180] on button "Clock Off" at bounding box center [622, 180] width 62 height 18
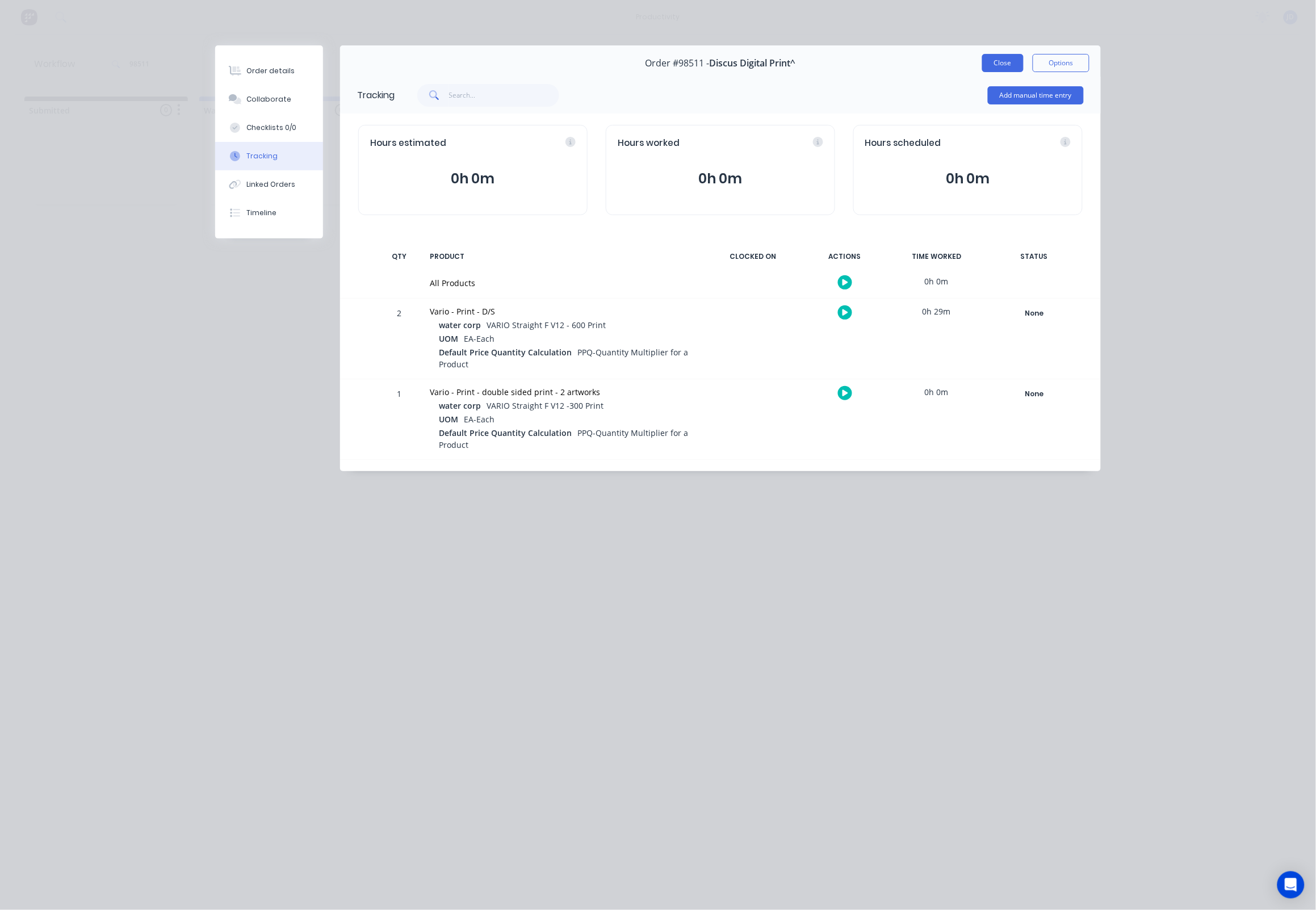
click at [1010, 63] on button "Close" at bounding box center [1003, 63] width 41 height 18
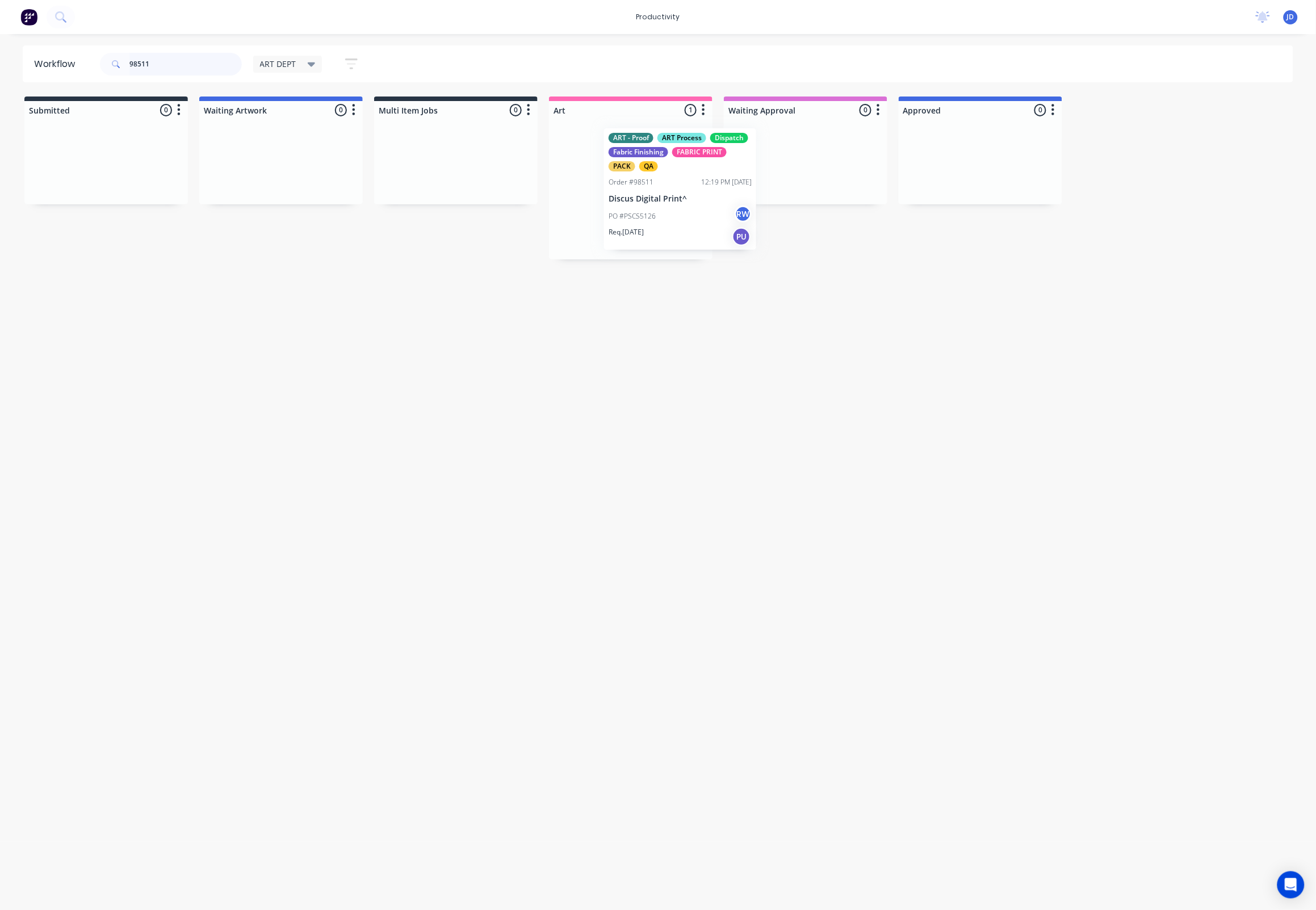
drag, startPoint x: 724, startPoint y: 175, endPoint x: 809, endPoint y: 168, distance: 85.3
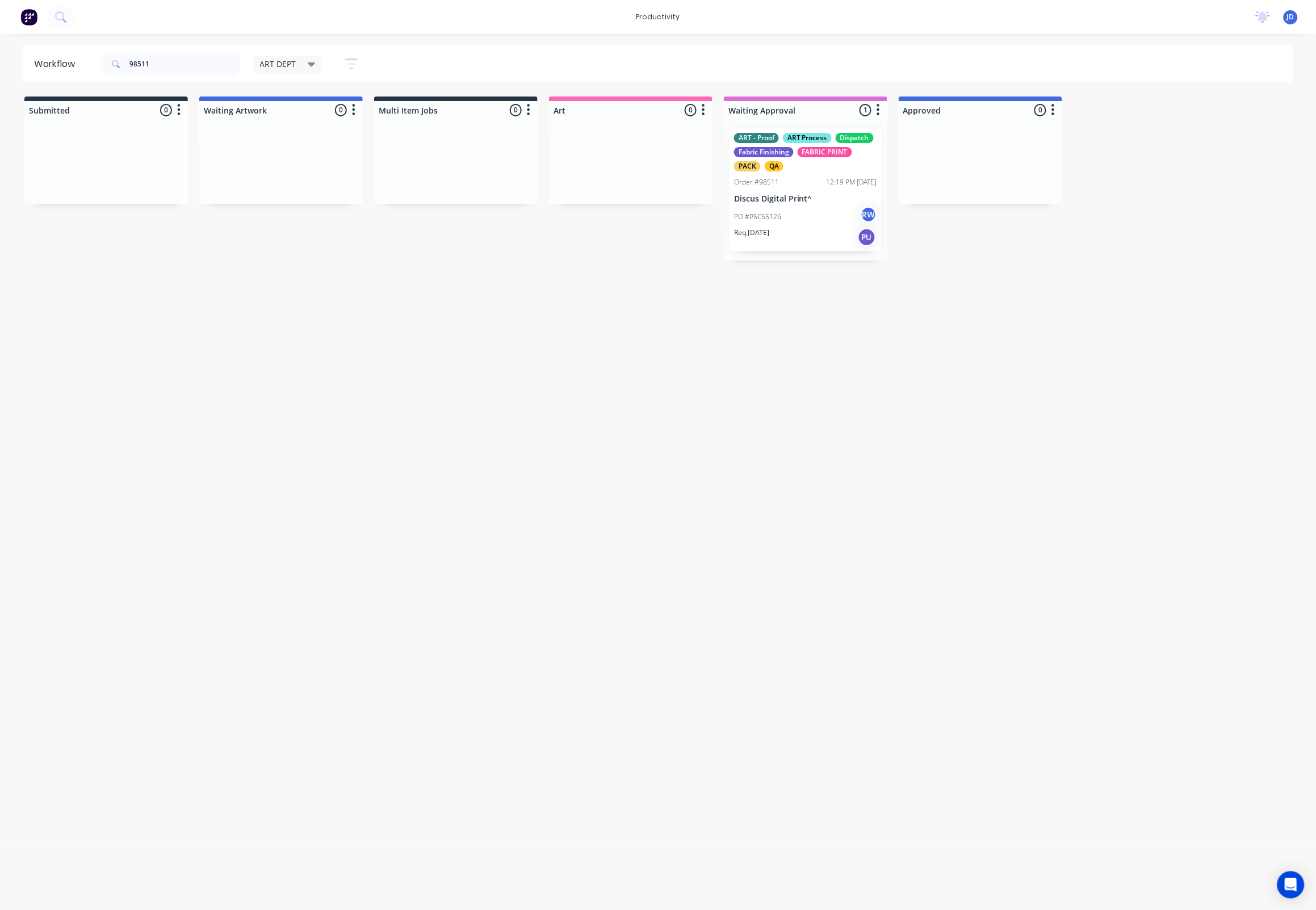
drag, startPoint x: 302, startPoint y: 318, endPoint x: 367, endPoint y: 339, distance: 68.3
click at [301, 318] on div "Workflow 98511 ART DEPT Save new view None edit ART DEPT (Default) edit Banner …" at bounding box center [658, 466] width 1316 height 842
